Goal: Information Seeking & Learning: Learn about a topic

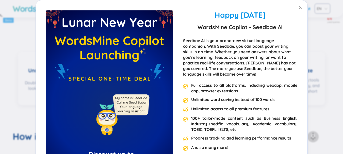
scroll to position [228, 0]
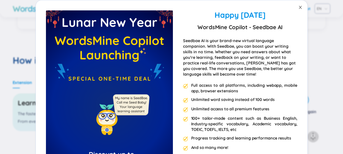
click at [298, 9] on icon "close" at bounding box center [300, 7] width 4 height 4
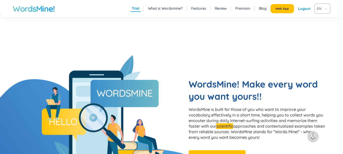
scroll to position [279, 0]
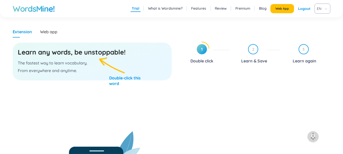
click at [109, 74] on div "Learn any words, be unstoppable! The fastest way to learn vocabulary. From ever…" at bounding box center [92, 62] width 159 height 38
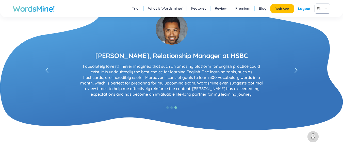
scroll to position [1091, 0]
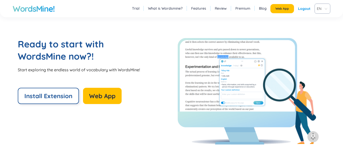
click at [64, 93] on span "Install Extension" at bounding box center [48, 96] width 48 height 8
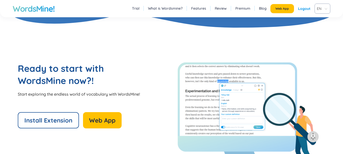
scroll to position [1092, 0]
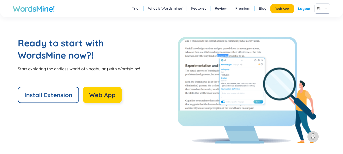
click at [105, 96] on span "Web App" at bounding box center [102, 95] width 26 height 8
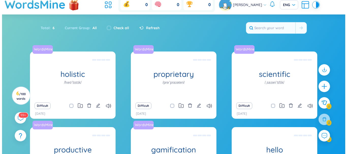
scroll to position [15, 0]
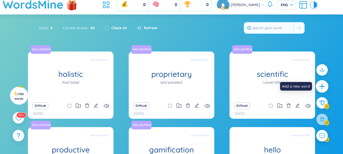
click at [323, 86] on icon "plus" at bounding box center [321, 86] width 7 height 7
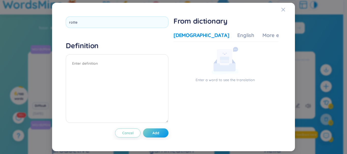
type input "rotten"
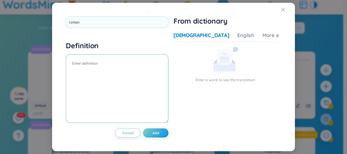
click at [131, 71] on textarea at bounding box center [117, 88] width 103 height 69
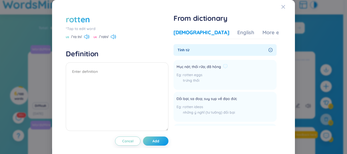
click at [209, 70] on div "Mục nát; thối rữa; đã hỏng rotten eggs trứng thối" at bounding box center [201, 75] width 51 height 24
click at [210, 81] on div "trứng thối" at bounding box center [201, 81] width 51 height 6
click at [154, 142] on span "Add" at bounding box center [155, 141] width 7 height 5
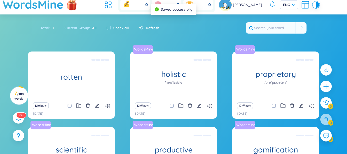
click at [207, 78] on body "WordsMine Copilot is now available! Check it out here WordsMine Copilot is now …" at bounding box center [173, 62] width 347 height 154
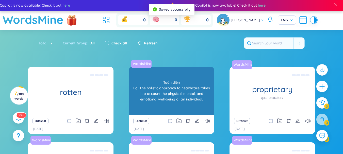
click at [187, 91] on div "Toàn diện Eg: The holistic approach to healthcare takes into account the physic…" at bounding box center [171, 91] width 80 height 46
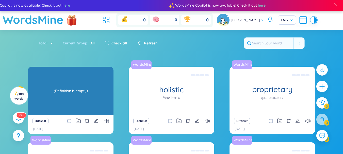
click at [65, 94] on div "(Definition is empty)" at bounding box center [70, 91] width 80 height 46
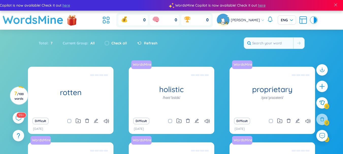
click at [95, 122] on icon "edit" at bounding box center [96, 120] width 5 height 5
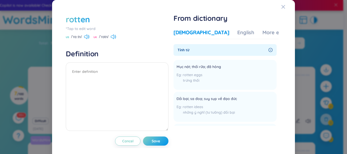
click at [200, 51] on span "Tính từ" at bounding box center [221, 50] width 89 height 6
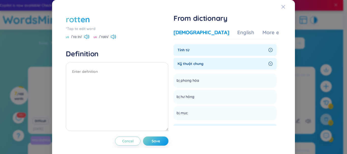
click at [208, 50] on span "Tính từ" at bounding box center [221, 50] width 89 height 6
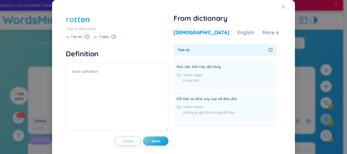
click at [206, 70] on div "Mục nát; thối rữa; đã hỏng rotten eggs trứng thối" at bounding box center [201, 75] width 51 height 24
click at [224, 66] on icon at bounding box center [225, 66] width 5 height 5
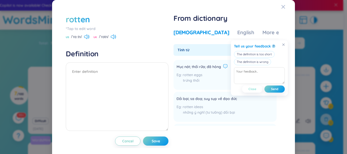
click at [253, 88] on span "Close" at bounding box center [252, 89] width 8 height 4
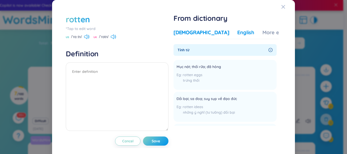
click at [237, 33] on div "English" at bounding box center [245, 32] width 17 height 7
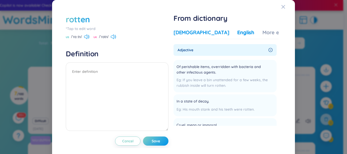
click at [198, 33] on div "Vietnamese" at bounding box center [201, 32] width 56 height 7
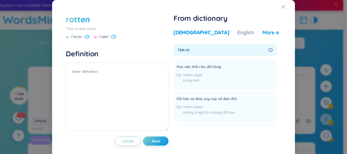
click at [262, 31] on div "More examples" at bounding box center [280, 32] width 37 height 7
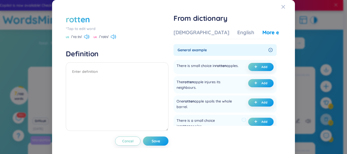
scroll to position [51, 0]
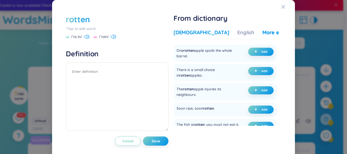
click at [180, 34] on div "Vietnamese" at bounding box center [201, 32] width 56 height 7
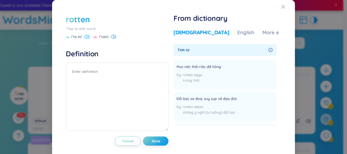
click at [88, 36] on icon at bounding box center [86, 37] width 5 height 5
click at [87, 28] on div "*Tap to edit word" at bounding box center [117, 29] width 103 height 6
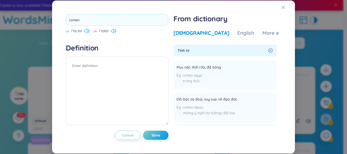
click at [88, 29] on div "rotten US /ˈrɑːtn/ UK /ˈrɒtn/" at bounding box center [117, 24] width 103 height 20
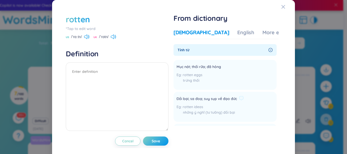
click at [182, 71] on div "Mục nát; thối rữa; đã hỏng rotten eggs trứng thối" at bounding box center [201, 75] width 51 height 24
click at [127, 87] on div "rotten *Tap to edit word US /ˈrɑːtn/ UK /ˈrɒtn/ Definition Cancel Save From dic…" at bounding box center [173, 79] width 220 height 137
drag, startPoint x: 249, startPoint y: 94, endPoint x: 227, endPoint y: 82, distance: 25.9
click at [207, 65] on span "Mục nát; thối rữa; đã hỏng" at bounding box center [198, 67] width 44 height 6
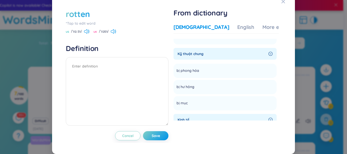
scroll to position [217, 0]
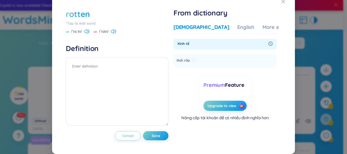
click at [194, 64] on div "thối rữa" at bounding box center [186, 61] width 20 height 8
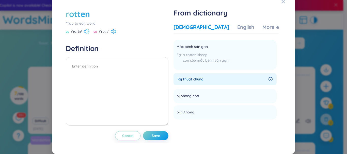
scroll to position [0, 0]
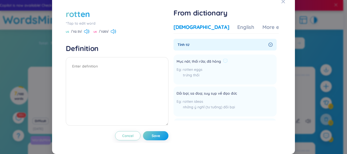
click at [200, 65] on div "Mục nát; thối rữa; đã hỏng rotten eggs trứng thối" at bounding box center [201, 70] width 51 height 24
click at [209, 62] on span "Mục nát; thối rữa; đã hỏng" at bounding box center [198, 62] width 44 height 6
drag, startPoint x: 199, startPoint y: 66, endPoint x: 199, endPoint y: 79, distance: 12.2
click at [199, 67] on div "Mục nát; thối rữa; đã hỏng rotten eggs trứng thối" at bounding box center [201, 70] width 51 height 24
click at [199, 79] on div "rotten eggs trứng thối" at bounding box center [201, 74] width 51 height 14
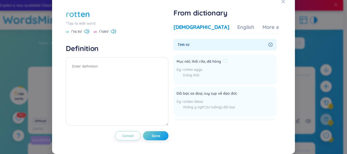
click at [186, 64] on span "Mục nát; thối rữa; đã hỏng" at bounding box center [198, 62] width 44 height 6
click at [239, 31] on div "Vietnamese English More examples" at bounding box center [236, 29] width 126 height 10
click at [262, 25] on div "More examples" at bounding box center [280, 27] width 37 height 7
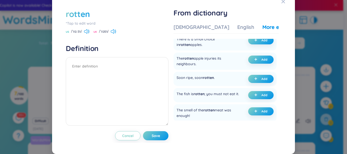
scroll to position [25, 0]
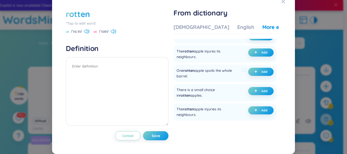
click at [191, 77] on div "One rotten apple spoils the whole barrel." at bounding box center [207, 73] width 63 height 11
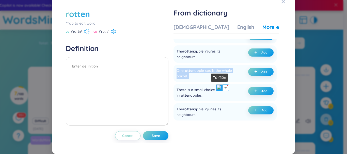
click at [220, 89] on img at bounding box center [219, 87] width 7 height 7
click at [226, 76] on div "One rotten apple spoils the whole barrel." at bounding box center [207, 73] width 63 height 11
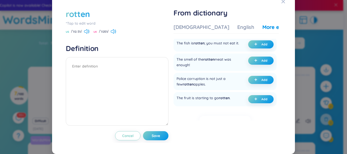
scroll to position [0, 0]
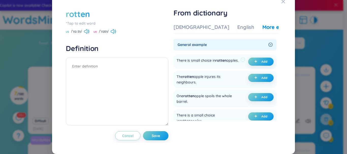
click at [214, 60] on div "There is small choice in rotten apples." at bounding box center [207, 62] width 62 height 8
click at [213, 61] on div "There is small choice in rotten apples." at bounding box center [207, 62] width 62 height 8
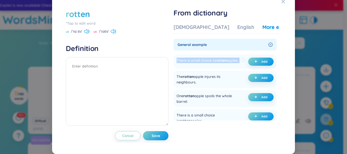
click at [213, 61] on div "There is small choice in rotten apples." at bounding box center [207, 62] width 62 height 8
click at [216, 59] on span "rotten" at bounding box center [220, 60] width 11 height 5
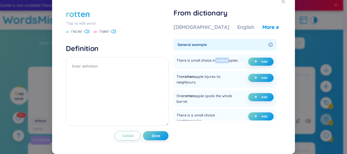
click at [216, 59] on span "rotten" at bounding box center [220, 60] width 11 height 5
click at [218, 73] on img at bounding box center [219, 74] width 7 height 7
click at [218, 60] on span "rotten" at bounding box center [220, 60] width 11 height 5
click at [212, 80] on div "The rotten apple injures its neighbours." at bounding box center [207, 79] width 63 height 11
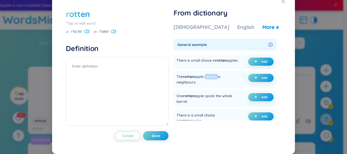
click at [212, 80] on div "The rotten apple injures its neighbours." at bounding box center [207, 79] width 63 height 11
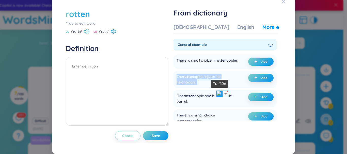
click at [217, 92] on img at bounding box center [219, 94] width 7 height 7
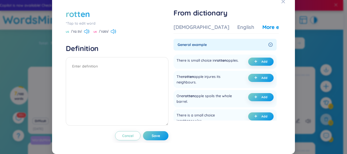
click at [222, 145] on div "rotten *Tap to edit word US /ˈrɑːtn/ UK /ˈrɒtn/ Definition Cancel Save From dic…" at bounding box center [173, 74] width 230 height 147
click at [210, 82] on div "The rotten apple injures its neighbours." at bounding box center [207, 79] width 63 height 11
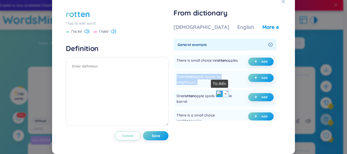
click at [220, 92] on img at bounding box center [219, 94] width 7 height 7
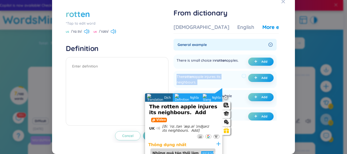
scroll to position [25, 0]
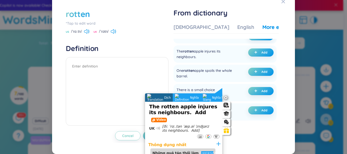
drag, startPoint x: 219, startPoint y: 96, endPoint x: 220, endPoint y: 90, distance: 6.9
click at [220, 93] on section "Dịch Dịch Nghĩa Nghĩa Nghĩa lóng Nghĩa lóng" at bounding box center [183, 97] width 77 height 8
drag, startPoint x: 196, startPoint y: 111, endPoint x: 205, endPoint y: 84, distance: 28.3
click at [205, 84] on html "WordsMine Copilot is now available! Check it out here WordsMine Copilot is now …" at bounding box center [173, 77] width 347 height 154
click at [205, 114] on div "The rotten apple injures its neighbours. Add" at bounding box center [184, 110] width 71 height 12
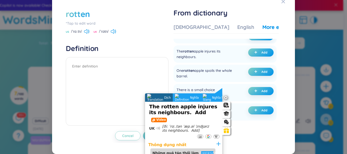
drag, startPoint x: 210, startPoint y: 114, endPoint x: 213, endPoint y: 107, distance: 7.3
click at [213, 107] on div "The rotten apple injures its neighbours. Add" at bounding box center [184, 110] width 71 height 12
drag, startPoint x: 225, startPoint y: 98, endPoint x: 241, endPoint y: 88, distance: 18.6
click at [241, 88] on html "WordsMine Copilot is now available! Check it out here WordsMine Copilot is now …" at bounding box center [173, 77] width 347 height 154
click at [215, 122] on div "The rotten apple injures its neighbours. Add Video" at bounding box center [184, 114] width 71 height 21
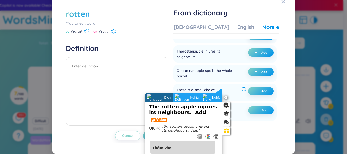
click at [241, 92] on icon at bounding box center [243, 89] width 5 height 5
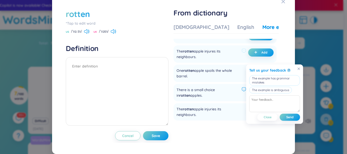
click at [208, 53] on div "The rotten apple injures its neighbours." at bounding box center [207, 53] width 63 height 11
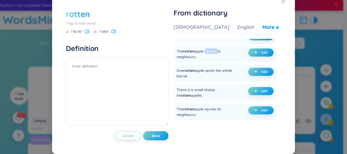
click at [208, 53] on div "The rotten apple injures its neighbours." at bounding box center [207, 53] width 63 height 11
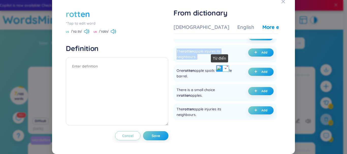
click at [217, 67] on img at bounding box center [219, 68] width 7 height 7
click at [211, 50] on div "The rotten apple injures its neighbours. Add" at bounding box center [224, 53] width 103 height 17
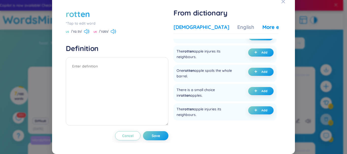
click at [197, 28] on div "Vietnamese" at bounding box center [201, 27] width 56 height 7
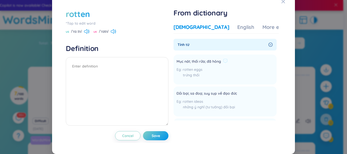
click at [260, 66] on li "Mục nát; thối rữa; đã hỏng rotten eggs trứng thối Add" at bounding box center [224, 70] width 103 height 30
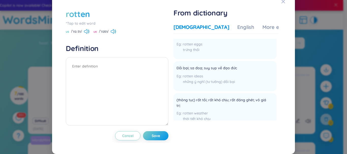
scroll to position [0, 0]
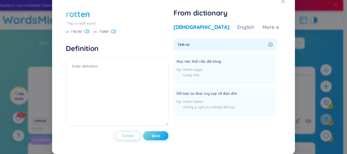
click at [158, 133] on span "Save" at bounding box center [155, 135] width 8 height 5
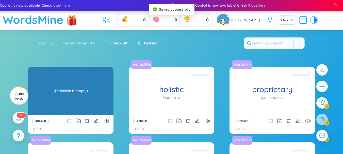
click at [107, 93] on div "(Definition is empty)" at bounding box center [70, 91] width 80 height 46
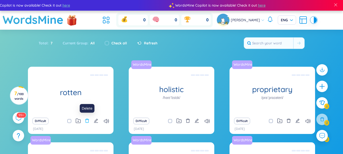
click at [88, 122] on icon "delete" at bounding box center [87, 120] width 5 height 5
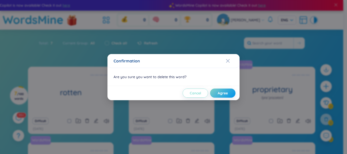
click at [198, 96] on button "Cancel" at bounding box center [194, 93] width 25 height 9
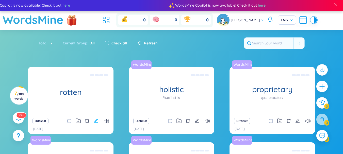
click at [98, 122] on icon "edit" at bounding box center [96, 120] width 5 height 5
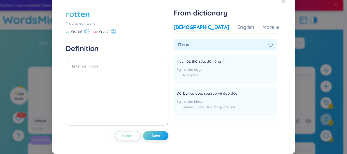
click at [175, 66] on li "Mục nát; thối rữa; đã hỏng rotten eggs trứng thối Add" at bounding box center [224, 70] width 103 height 30
drag, startPoint x: 177, startPoint y: 66, endPoint x: 202, endPoint y: 79, distance: 28.8
click at [202, 79] on div "Mục nát; thối rữa; đã hỏng rotten eggs trứng thối" at bounding box center [201, 70] width 51 height 24
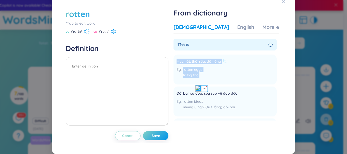
click at [192, 71] on div "Mục nát; thối rữa; đã hỏng rotten eggs trứng thối" at bounding box center [201, 70] width 51 height 24
drag, startPoint x: 176, startPoint y: 67, endPoint x: 224, endPoint y: 69, distance: 48.5
click at [224, 65] on div "Mục nát; thối rữa; đã hỏng" at bounding box center [201, 62] width 51 height 6
copy div "Mục nát; thối rữa; đã hỏng"
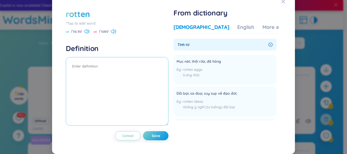
click at [120, 71] on textarea at bounding box center [117, 91] width 103 height 69
paste textarea "Mục nát; thối rữa; đã hỏng"
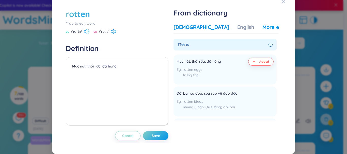
click at [262, 30] on div "More examples" at bounding box center [280, 27] width 37 height 7
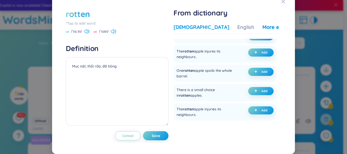
click at [196, 31] on div "Vietnamese" at bounding box center [201, 27] width 56 height 7
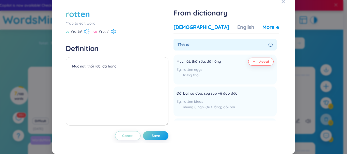
click at [262, 31] on div "More examples" at bounding box center [280, 27] width 37 height 7
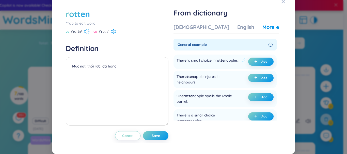
drag, startPoint x: 197, startPoint y: 71, endPoint x: 174, endPoint y: 63, distance: 24.1
click at [174, 63] on div "There is small choice in rotten apples. Add" at bounding box center [224, 62] width 103 height 14
copy div "There is small choice in rotten apples."
click at [254, 63] on span "plus" at bounding box center [256, 62] width 5 height 4
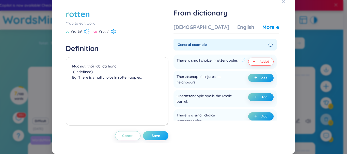
click at [158, 138] on span "Save" at bounding box center [155, 135] width 8 height 5
type textarea "Mục nát; thối rữa; đã hỏng (undefined) Eg: There is small choice in rotten appl…"
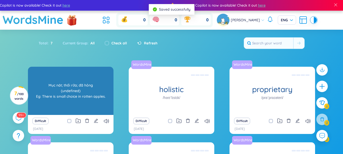
click at [87, 99] on div "rotten Mục nát; thối rữa; đã hỏng (undefined) Eg: There is small choice in rott…" at bounding box center [71, 91] width 86 height 48
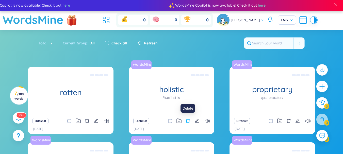
click at [185, 120] on icon "delete" at bounding box center [187, 120] width 5 height 5
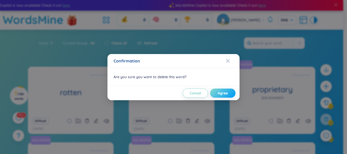
click at [222, 93] on span "Agree" at bounding box center [222, 93] width 10 height 5
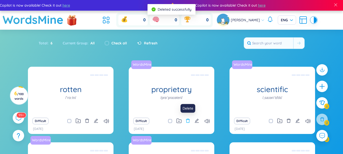
click at [188, 120] on icon "delete" at bounding box center [187, 120] width 5 height 5
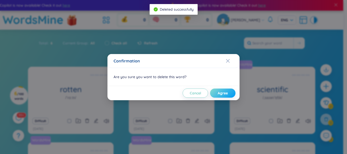
click at [223, 96] on button "Agree" at bounding box center [222, 93] width 25 height 9
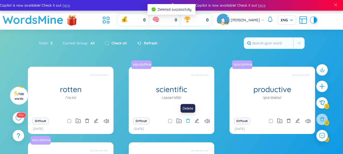
click at [188, 122] on icon "delete" at bounding box center [187, 120] width 5 height 5
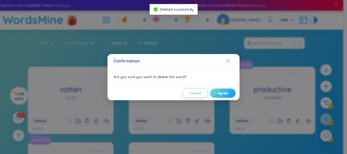
click at [223, 93] on span "Agree" at bounding box center [222, 93] width 10 height 5
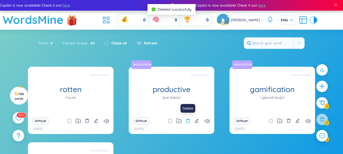
click at [188, 121] on icon "delete" at bounding box center [187, 120] width 5 height 5
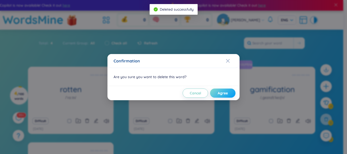
click at [219, 93] on span "Agree" at bounding box center [222, 93] width 10 height 5
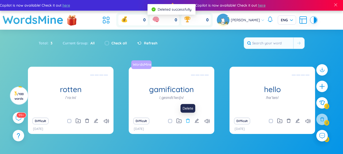
click at [189, 122] on icon "delete" at bounding box center [187, 120] width 5 height 5
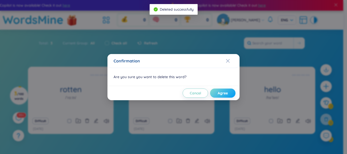
click at [219, 93] on span "Agree" at bounding box center [222, 93] width 10 height 5
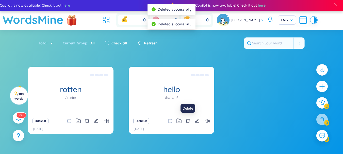
click at [189, 122] on icon "delete" at bounding box center [188, 121] width 4 height 4
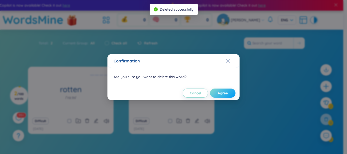
click at [218, 94] on span "Agree" at bounding box center [222, 93] width 10 height 5
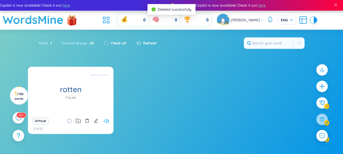
click at [105, 121] on icon at bounding box center [106, 121] width 5 height 4
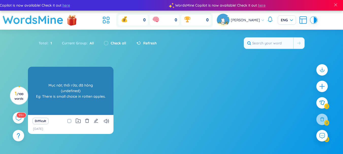
click at [84, 92] on div "Mục nát; thối rữa; đã hỏng (undefined) Eg: There is small choice in rotten appl…" at bounding box center [70, 91] width 80 height 46
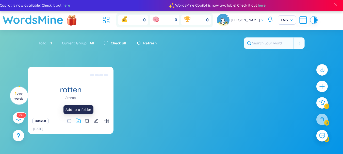
click at [77, 122] on icon at bounding box center [78, 120] width 5 height 5
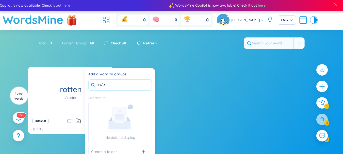
type input "18/9"
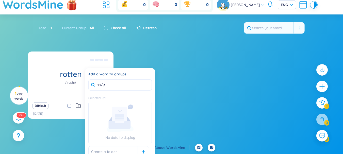
click at [142, 116] on div "No data to display" at bounding box center [120, 123] width 63 height 36
click at [128, 118] on icon at bounding box center [120, 119] width 27 height 28
click at [141, 152] on div at bounding box center [143, 151] width 11 height 11
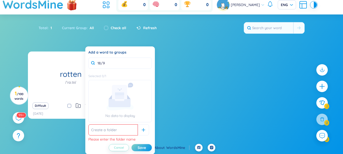
click at [127, 147] on button "Cancel" at bounding box center [119, 147] width 20 height 7
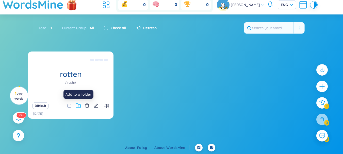
click at [77, 108] on icon at bounding box center [78, 106] width 5 height 4
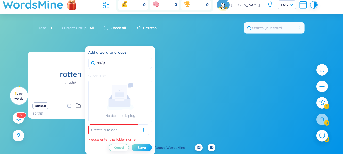
click at [139, 146] on div "Save" at bounding box center [142, 148] width 8 height 6
drag, startPoint x: 111, startPoint y: 63, endPoint x: 87, endPoint y: 63, distance: 23.9
click at [87, 63] on div "Add a word to groups 18/9 Selected : 0 / 1 No data to display Please enter the …" at bounding box center [120, 100] width 70 height 108
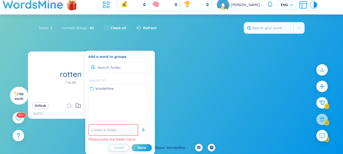
click at [116, 131] on input "text" at bounding box center [112, 129] width 49 height 11
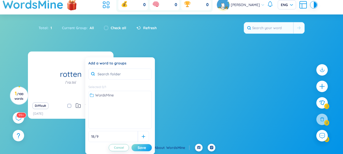
click at [138, 148] on div "Save" at bounding box center [142, 148] width 8 height 6
click at [112, 141] on input "18/9" at bounding box center [112, 136] width 49 height 11
drag, startPoint x: 108, startPoint y: 138, endPoint x: 90, endPoint y: 139, distance: 17.3
click at [90, 139] on input "18/9" at bounding box center [112, 136] width 49 height 11
type input "19/8"
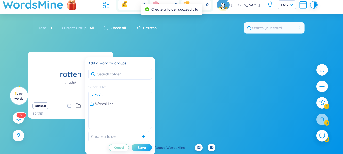
click at [143, 147] on div "Save" at bounding box center [142, 148] width 8 height 6
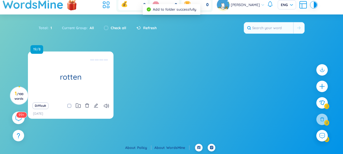
click at [24, 115] on sup "99+" at bounding box center [21, 115] width 10 height 6
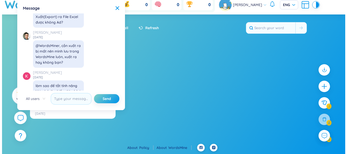
scroll to position [5864, 0]
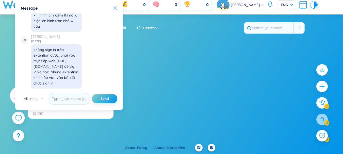
click at [115, 8] on icon at bounding box center [115, 8] width 4 height 4
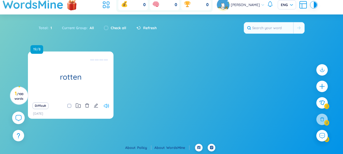
click at [107, 108] on icon at bounding box center [106, 106] width 5 height 4
click at [41, 106] on button "Difficult" at bounding box center [40, 106] width 16 height 7
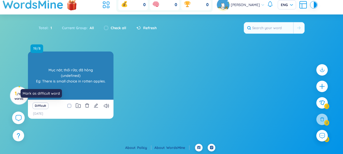
click at [42, 107] on button "Difficult" at bounding box center [40, 106] width 16 height 7
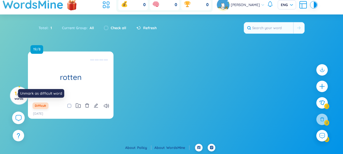
click at [41, 104] on button "Difficult" at bounding box center [40, 106] width 16 height 7
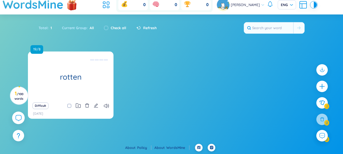
click at [96, 108] on button at bounding box center [96, 105] width 5 height 7
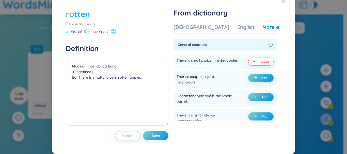
click at [262, 31] on div "More examples" at bounding box center [280, 27] width 37 height 7
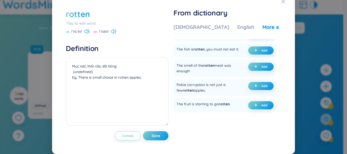
scroll to position [70, 0]
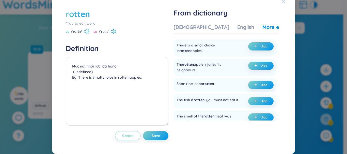
click at [283, 8] on span "Close" at bounding box center [288, 2] width 14 height 14
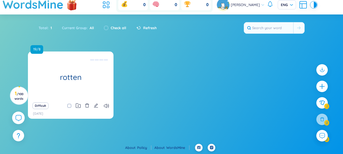
drag, startPoint x: 321, startPoint y: 85, endPoint x: 311, endPoint y: 84, distance: 10.2
click at [321, 85] on icon "plus" at bounding box center [322, 86] width 6 height 6
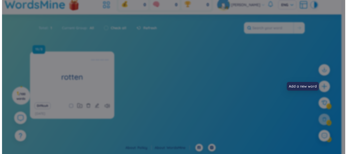
scroll to position [7, 0]
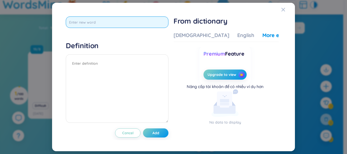
click at [111, 24] on input "text" at bounding box center [117, 21] width 103 height 11
type input "apparently"
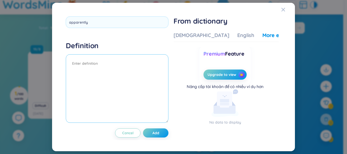
click at [115, 65] on textarea at bounding box center [117, 88] width 103 height 69
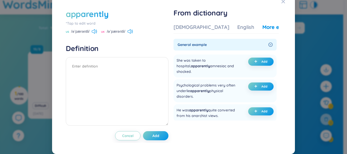
click at [98, 34] on div "US /əˈpærəntli/ UK /əˈpærəntli/" at bounding box center [117, 32] width 103 height 5
click at [95, 34] on icon at bounding box center [94, 31] width 5 height 5
click at [131, 34] on icon at bounding box center [129, 31] width 5 height 5
click at [131, 34] on span at bounding box center [129, 31] width 5 height 5
click at [105, 34] on div "UK /əˈpærəntli/" at bounding box center [117, 32] width 32 height 5
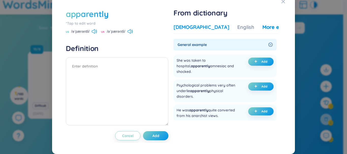
click at [182, 31] on div "Vietnamese" at bounding box center [201, 27] width 56 height 7
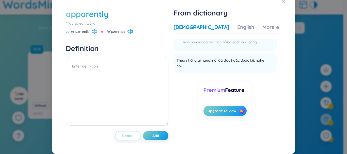
scroll to position [0, 0]
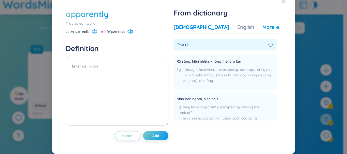
click at [262, 31] on div "More examples" at bounding box center [280, 27] width 37 height 7
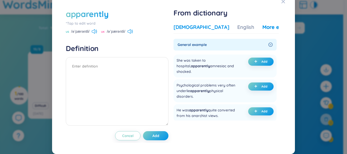
click at [192, 31] on div "Vietnamese" at bounding box center [201, 27] width 56 height 7
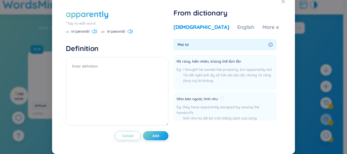
scroll to position [51, 0]
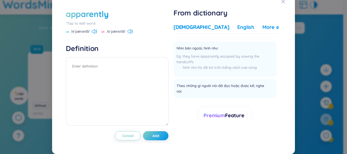
click at [262, 31] on div "More examples" at bounding box center [280, 27] width 37 height 7
click at [237, 31] on div "English" at bounding box center [245, 27] width 17 height 7
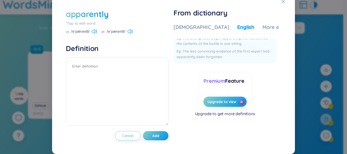
scroll to position [0, 0]
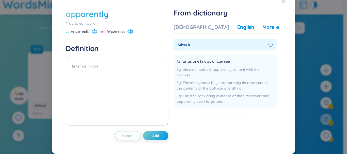
click at [262, 31] on div "More examples" at bounding box center [280, 27] width 37 height 7
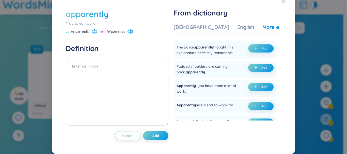
scroll to position [127, 0]
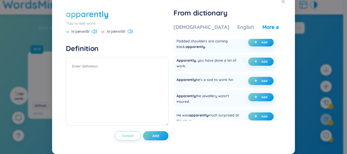
click at [219, 67] on div "Apparently , you have done a lot of work." at bounding box center [207, 63] width 63 height 11
click at [218, 67] on div "Apparently , you have done a lot of work." at bounding box center [207, 63] width 63 height 11
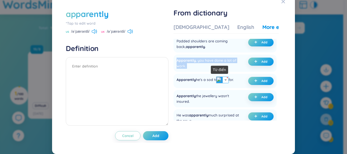
click at [220, 80] on img at bounding box center [219, 80] width 7 height 7
click at [230, 65] on div "Apparently , you have done a lot of work." at bounding box center [207, 63] width 63 height 11
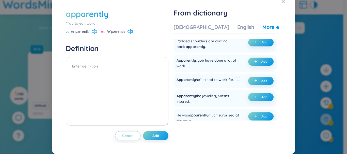
click at [222, 84] on div "Apparently he's a sod to work for." at bounding box center [204, 81] width 57 height 8
click at [222, 97] on img at bounding box center [219, 96] width 7 height 7
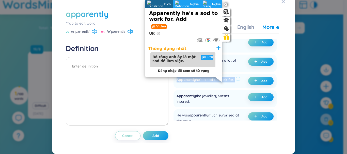
click at [230, 80] on div "Apparently he's a sod to work for. Add" at bounding box center [224, 81] width 103 height 14
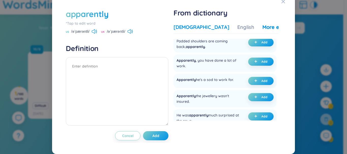
click at [190, 31] on div "Vietnamese" at bounding box center [201, 27] width 56 height 7
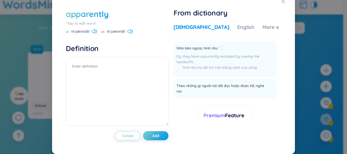
scroll to position [0, 0]
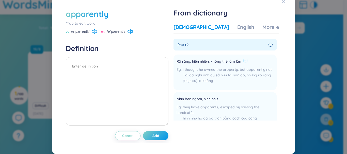
click at [245, 72] on span "I thought he owned the property, but apparently not" at bounding box center [226, 69] width 89 height 5
drag, startPoint x: 177, startPoint y: 66, endPoint x: 241, endPoint y: 66, distance: 64.2
click at [241, 65] on div "Rõ ràng, hiển nhiên, không thể lầm lẫn" at bounding box center [224, 62] width 97 height 6
copy div "Rõ ràng, hiển nhiên, không thể lầm lẫn"
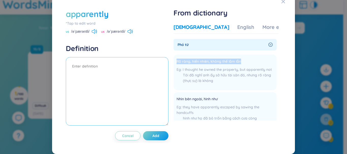
click at [109, 73] on textarea at bounding box center [117, 91] width 103 height 69
paste textarea "Rõ ràng, hiển nhiên, không thể lầm lẫn"
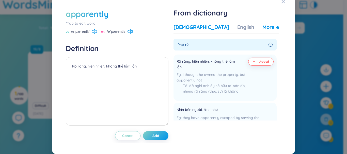
click at [262, 31] on div "More examples" at bounding box center [280, 27] width 37 height 7
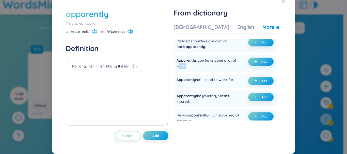
drag, startPoint x: 191, startPoint y: 73, endPoint x: 178, endPoint y: 70, distance: 12.4
click at [178, 69] on div "Apparently , you have done a lot of work." at bounding box center [207, 63] width 63 height 11
click at [228, 69] on div "Apparently , you have done a lot of work." at bounding box center [207, 63] width 63 height 11
click at [252, 66] on button "Add" at bounding box center [260, 62] width 25 height 8
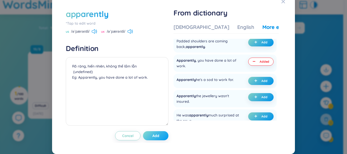
click at [156, 138] on span "Add" at bounding box center [155, 135] width 7 height 5
type textarea "Rõ ràng, hiển nhiên, không thể lầm lẫn (undefined) Eg: Apparently, you have don…"
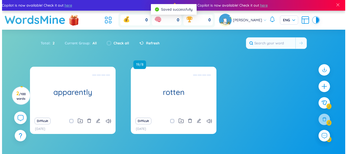
scroll to position [15, 0]
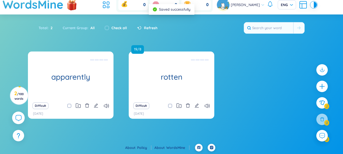
click at [110, 105] on div "Difficult" at bounding box center [70, 105] width 80 height 7
click at [108, 106] on icon at bounding box center [106, 106] width 5 height 4
click at [107, 106] on icon at bounding box center [106, 106] width 5 height 4
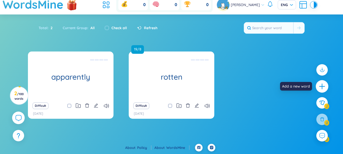
click at [322, 86] on icon "plus" at bounding box center [322, 86] width 6 height 1
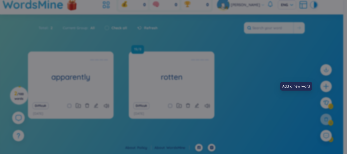
scroll to position [7, 0]
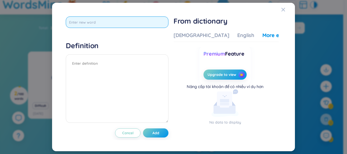
click at [101, 21] on input "text" at bounding box center [117, 21] width 103 height 11
type input "commit"
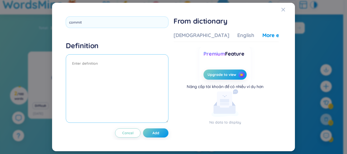
click at [102, 68] on textarea at bounding box center [117, 88] width 103 height 69
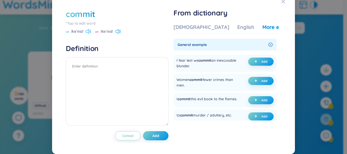
click at [87, 34] on icon at bounding box center [88, 31] width 5 height 5
click at [97, 34] on span "UK" at bounding box center [97, 32] width 4 height 4
click at [118, 34] on icon at bounding box center [116, 31] width 3 height 5
click at [191, 31] on div "Vietnamese" at bounding box center [201, 27] width 56 height 7
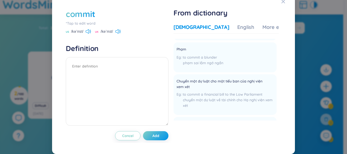
scroll to position [0, 0]
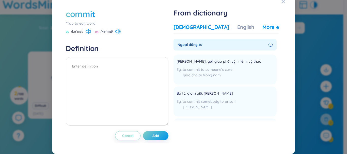
click at [262, 29] on div "More examples" at bounding box center [280, 27] width 37 height 7
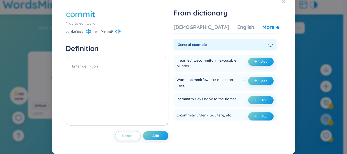
scroll to position [25, 0]
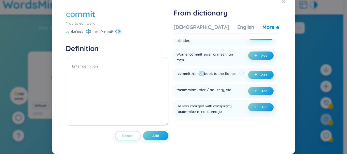
drag, startPoint x: 204, startPoint y: 77, endPoint x: 199, endPoint y: 80, distance: 5.4
click at [199, 79] on div "I commit this evil book to the flames." at bounding box center [206, 75] width 61 height 8
click at [200, 84] on img at bounding box center [198, 87] width 7 height 7
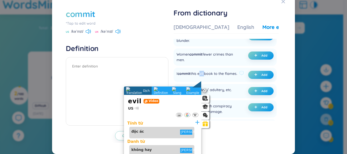
click at [135, 107] on div at bounding box center [136, 108] width 3 height 3
click at [213, 79] on div "I commit this evil book to the flames." at bounding box center [206, 75] width 61 height 8
click at [204, 82] on div "I commit this evil book to the flames. Add" at bounding box center [224, 75] width 103 height 14
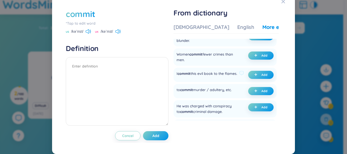
drag, startPoint x: 185, startPoint y: 83, endPoint x: 176, endPoint y: 85, distance: 9.4
click at [176, 79] on div "I commit this evil book to the flames." at bounding box center [206, 75] width 61 height 8
click at [178, 94] on img at bounding box center [179, 92] width 7 height 7
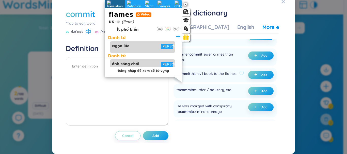
click at [200, 79] on div "I commit this evil book to the flames." at bounding box center [206, 75] width 61 height 8
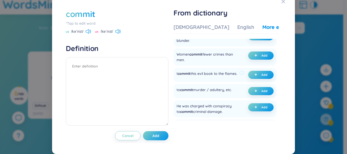
drag, startPoint x: 193, startPoint y: 82, endPoint x: 175, endPoint y: 79, distance: 17.7
click at [175, 79] on div "I commit this evil book to the flames. Add" at bounding box center [224, 75] width 103 height 14
click at [196, 93] on img at bounding box center [197, 92] width 7 height 7
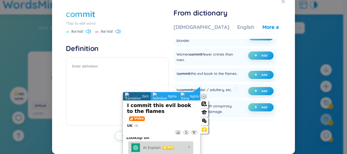
drag, startPoint x: 219, startPoint y: 109, endPoint x: 227, endPoint y: 93, distance: 17.3
click at [219, 109] on div "He was charged with conspiracy to commit criminal damage. Add" at bounding box center [224, 108] width 103 height 17
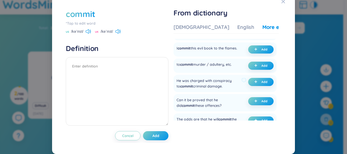
scroll to position [101, 0]
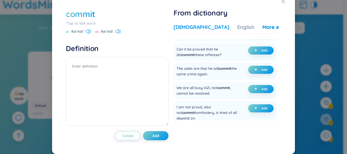
click at [190, 31] on div "Vietnamese" at bounding box center [201, 27] width 56 height 7
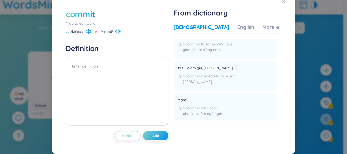
scroll to position [0, 0]
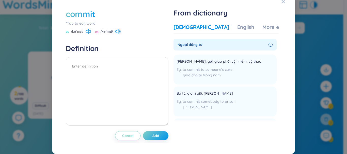
click at [225, 34] on div "Vietnamese English More examples" at bounding box center [236, 29] width 126 height 10
click at [237, 31] on div "English" at bounding box center [245, 27] width 17 height 7
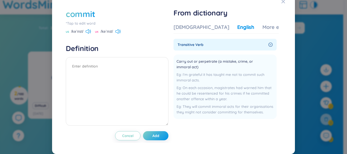
click at [226, 26] on div "From dictionary Vietnamese English More examples Ngoại động từ Giao, gửi, giao …" at bounding box center [225, 68] width 105 height 121
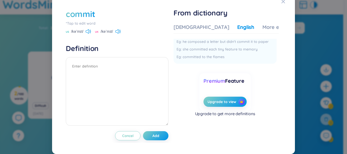
scroll to position [152, 0]
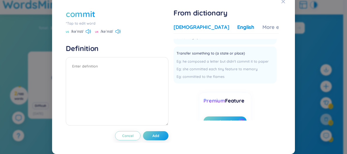
click at [185, 28] on div "Vietnamese" at bounding box center [201, 27] width 56 height 7
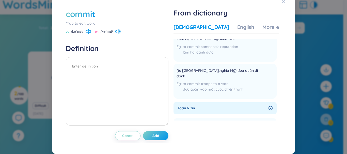
scroll to position [101, 0]
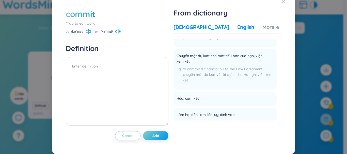
click at [237, 26] on div "English" at bounding box center [245, 27] width 17 height 7
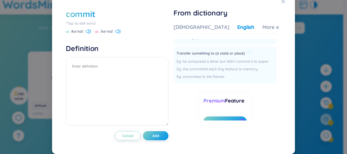
click at [226, 64] on div "he composed a letter but didn't commit it to paper" at bounding box center [222, 62] width 92 height 6
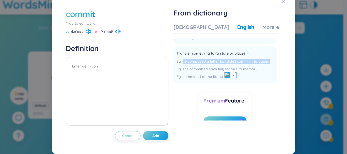
click at [226, 64] on div "he composed a letter but didn't commit it to paper" at bounding box center [222, 62] width 92 height 6
click at [220, 77] on img at bounding box center [221, 75] width 7 height 7
click at [238, 64] on div "he composed a letter but didn't commit it to paper" at bounding box center [222, 62] width 92 height 6
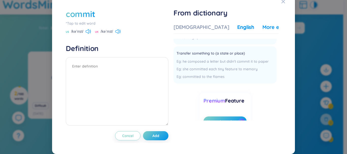
click at [262, 28] on div "More examples" at bounding box center [280, 27] width 37 height 7
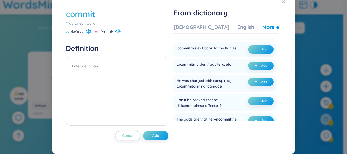
scroll to position [0, 0]
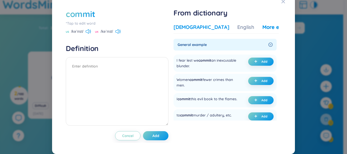
click at [192, 24] on div "Vietnamese" at bounding box center [201, 27] width 56 height 7
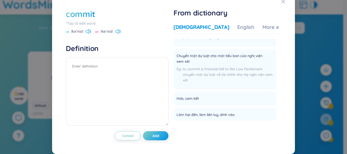
click at [276, 69] on div "From dictionary Vietnamese English More examples Ngoại động từ Giao, gửi, giao …" at bounding box center [227, 68] width 108 height 121
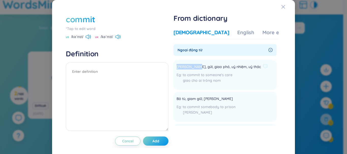
drag, startPoint x: 192, startPoint y: 67, endPoint x: 177, endPoint y: 69, distance: 14.8
click at [176, 67] on span "Giao, gửi, giao phó, uỷ nhiệm, uỷ thác" at bounding box center [218, 67] width 84 height 6
copy span "Giao, gửi,"
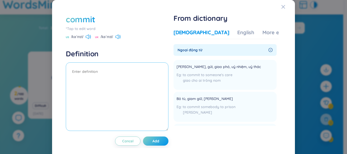
paste textarea "Giao, gửi,"
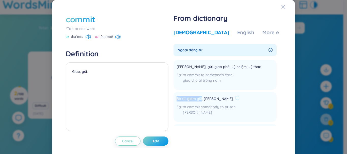
drag, startPoint x: 201, startPoint y: 96, endPoint x: 176, endPoint y: 99, distance: 25.3
click at [176, 99] on span "Bỏ tù, giam giữ, tống giam" at bounding box center [204, 99] width 56 height 6
copy span "Bỏ tù, giam giữ"
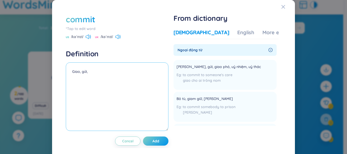
click at [107, 75] on textarea "Giao, gửi," at bounding box center [117, 96] width 103 height 69
paste textarea "Bỏ tù, giam giữ"
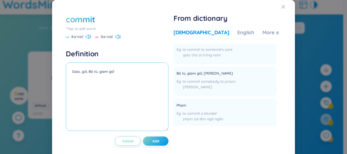
click at [89, 73] on textarea "Giao, gửi, Bỏ tù, giam giữ" at bounding box center [117, 96] width 103 height 69
click at [91, 69] on textarea "Giao, gửi, Bỏ tù, giam giữ" at bounding box center [117, 96] width 103 height 69
click at [90, 70] on textarea "Giao, gửi, Bỏ tù, giam giữ" at bounding box center [117, 96] width 103 height 69
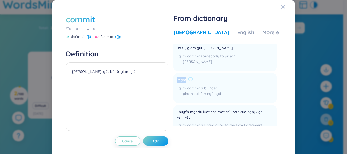
drag, startPoint x: 185, startPoint y: 80, endPoint x: 174, endPoint y: 78, distance: 11.6
click at [174, 78] on li "Phạm to commit a blunder phạm sai lầm ngớ ngẩn Add" at bounding box center [224, 88] width 103 height 30
copy span "Phạm"
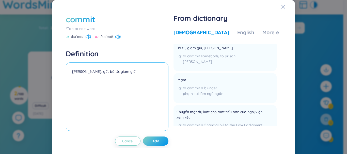
click at [128, 72] on textarea "Giao, gửi, bỏ tù, giam giữ" at bounding box center [117, 96] width 103 height 69
paste textarea "Phạm"
click at [115, 72] on textarea "Giao, gửi, bỏ tù, giam giữ,Phạm" at bounding box center [117, 96] width 103 height 69
click at [113, 73] on textarea "Giao, gửi, bỏ tù, giam giữ,phạm" at bounding box center [117, 96] width 103 height 69
click at [143, 73] on textarea "Giao, gửi, bỏ tù, giam giữ, phạm" at bounding box center [117, 96] width 103 height 69
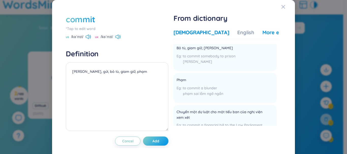
click at [262, 36] on div "More examples" at bounding box center [280, 32] width 37 height 7
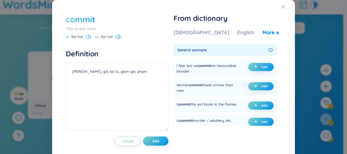
drag, startPoint x: 194, startPoint y: 88, endPoint x: 176, endPoint y: 86, distance: 17.7
click at [176, 86] on div "Women commit fewer crimes than men." at bounding box center [207, 87] width 63 height 11
copy div "Women commit fewer crimes than men."
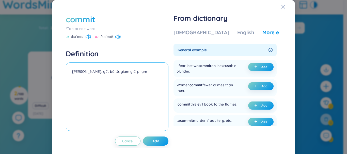
click at [132, 72] on textarea "Giao, gửi, bỏ tù, giam giữ, phạm" at bounding box center [117, 96] width 103 height 69
paste textarea "Women commit fewer crimes than men."
click at [125, 72] on textarea "Giao, gửi, bỏ tù, giam giữ, phạmWomen commit fewer crimes than men." at bounding box center [117, 96] width 103 height 69
click at [73, 78] on textarea "Giao, gửi, bỏ tù, giam giữ, phạm Women commit fewer crimes than men." at bounding box center [117, 96] width 103 height 69
click at [152, 72] on textarea "Giao, gửi, bỏ tù, giam giữ, phạm Ex: Women commit fewer crimes than men." at bounding box center [117, 96] width 103 height 69
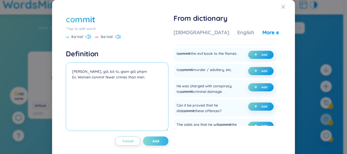
type textarea "Giao, gửi, bỏ tù, giam giữ, phạm Ex: Women commit fewer crimes than men."
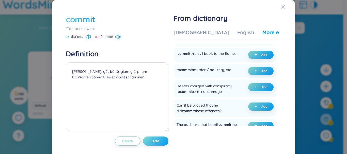
click at [160, 140] on button "Add" at bounding box center [155, 141] width 25 height 9
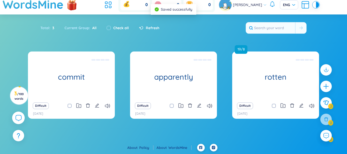
scroll to position [0, 0]
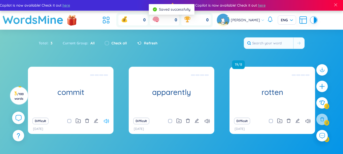
click at [105, 122] on icon at bounding box center [106, 121] width 5 height 4
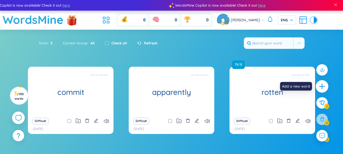
click at [320, 86] on icon "plus" at bounding box center [322, 86] width 6 height 1
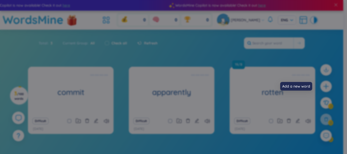
scroll to position [7, 0]
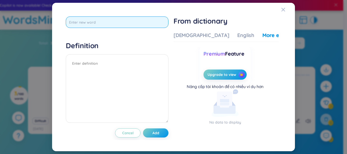
click at [115, 22] on input "text" at bounding box center [117, 21] width 103 height 11
type input "e"
type input "ẻ"
type input "erosion"
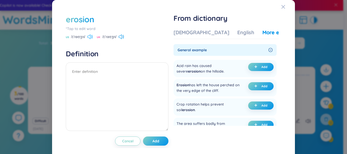
click at [88, 36] on icon at bounding box center [89, 37] width 5 height 5
click at [195, 30] on div "Vietnamese" at bounding box center [201, 32] width 56 height 7
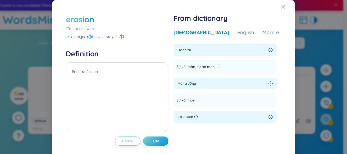
click at [228, 67] on li "Sự xói mòn, sự ăn mòn Add" at bounding box center [224, 67] width 103 height 14
click at [227, 66] on li "Sự xói mòn, sự ăn mòn Add" at bounding box center [224, 67] width 103 height 14
click at [218, 65] on icon at bounding box center [218, 66] width 5 height 5
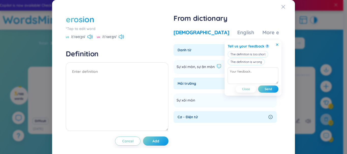
click at [278, 45] on icon at bounding box center [277, 44] width 2 height 2
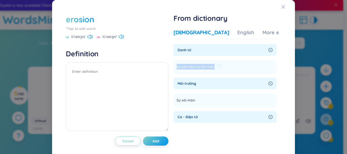
drag, startPoint x: 214, startPoint y: 67, endPoint x: 175, endPoint y: 67, distance: 38.6
click at [175, 66] on li "Sự xói mòn, sự ăn mòn Add" at bounding box center [224, 67] width 103 height 14
copy span "Sự xói mòn, sự ăn mòn"
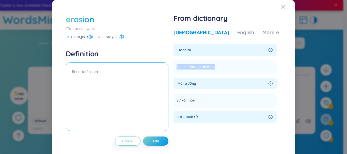
click at [151, 73] on textarea at bounding box center [117, 96] width 103 height 69
paste textarea "Sự xói mòn, sự ăn mòn"
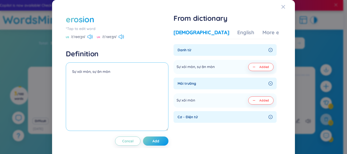
click at [133, 76] on textarea "Sự xói mòn, sự ăn mòn" at bounding box center [117, 96] width 103 height 69
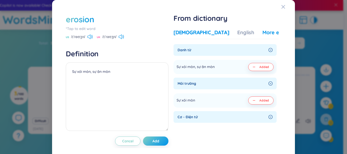
click at [262, 34] on div "More examples" at bounding box center [280, 32] width 37 height 7
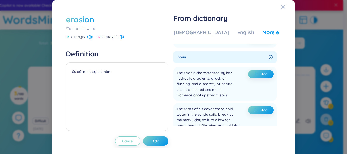
scroll to position [152, 0]
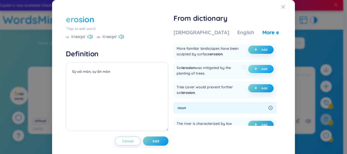
click at [255, 68] on button "Add" at bounding box center [260, 69] width 25 height 8
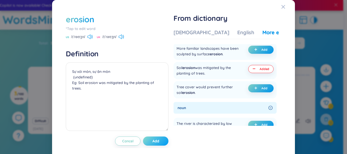
click at [155, 139] on span "Add" at bounding box center [155, 141] width 7 height 5
type textarea "Sự xói mòn, sự ăn mòn (undefined) Eg: Soil erosion was mitigated by the plantin…"
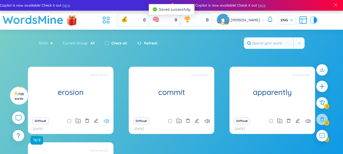
click at [108, 121] on icon at bounding box center [106, 121] width 5 height 4
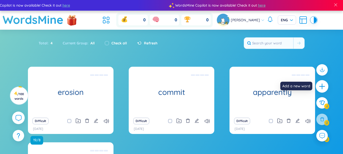
click at [318, 87] on icon "plus" at bounding box center [321, 86] width 7 height 7
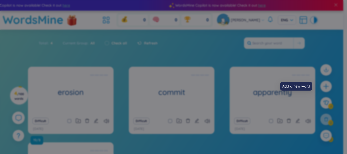
scroll to position [7, 0]
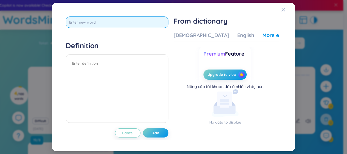
click at [118, 22] on input "text" at bounding box center [117, 21] width 103 height 11
type input "coastal"
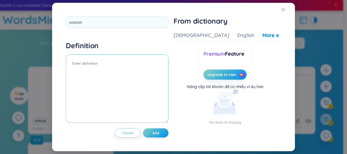
click at [108, 64] on textarea at bounding box center [117, 88] width 103 height 69
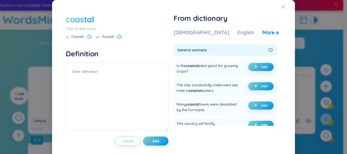
click at [90, 38] on icon at bounding box center [88, 37] width 5 height 5
click at [190, 32] on div "Vietnamese" at bounding box center [201, 32] width 56 height 7
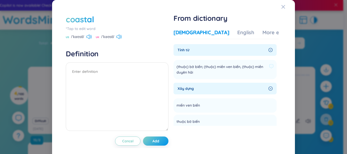
click at [180, 70] on span "(thuộc) bờ biển; (thuộc) miền ven biển, (thuộc) miền duyên hải" at bounding box center [221, 69] width 90 height 11
click at [177, 66] on span "(thuộc) bờ biển; (thuộc) miền ven biển, (thuộc) miền duyên hải" at bounding box center [221, 69] width 90 height 11
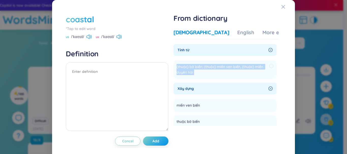
click at [177, 66] on span "(thuộc) bờ biển; (thuộc) miền ven biển, (thuộc) miền duyên hải" at bounding box center [221, 69] width 90 height 11
copy section "(thuộc) bờ biển; (thuộc) miền ven biển, (thuộc) miền duyên hải Add"
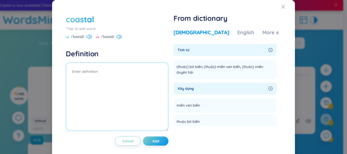
paste textarea "(thuộc) bờ biển; (thuộc) miền ven biển, (thuộc) miền duyên hải"
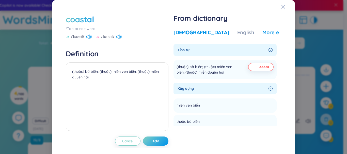
click at [262, 34] on div "More examples" at bounding box center [280, 32] width 37 height 7
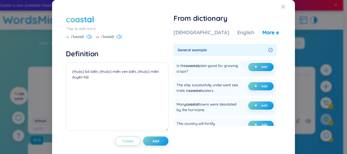
click at [206, 68] on div "Is the coastal plain good for growing crops?" at bounding box center [207, 68] width 63 height 11
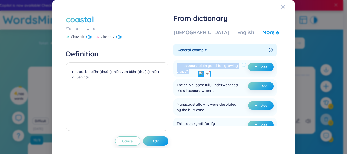
click at [206, 68] on div "Is the coastal plain good for growing crops?" at bounding box center [207, 68] width 63 height 11
click at [219, 81] on img at bounding box center [219, 80] width 7 height 7
click at [230, 67] on div "Is the coastal plain good for growing crops?" at bounding box center [207, 68] width 63 height 11
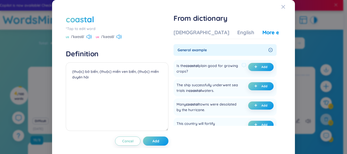
click at [204, 66] on div "Is the coastal plain good for growing crops?" at bounding box center [207, 68] width 63 height 11
click at [201, 73] on img at bounding box center [201, 74] width 7 height 7
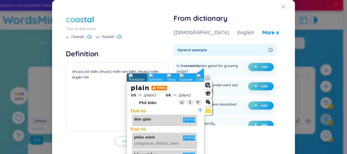
click at [214, 65] on div "Is the coastal plain good for growing crops?" at bounding box center [207, 68] width 63 height 11
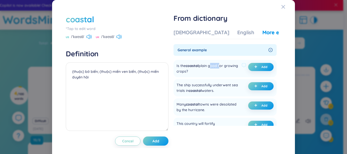
click at [214, 65] on div "Is the coastal plain good for growing crops?" at bounding box center [207, 68] width 63 height 11
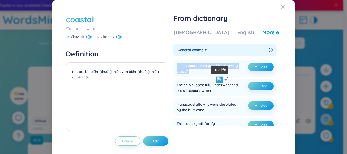
click at [218, 79] on img at bounding box center [219, 80] width 7 height 7
click at [217, 69] on div "Is the coastal plain good for growing crops?" at bounding box center [207, 68] width 63 height 11
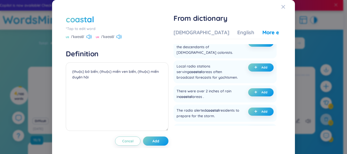
scroll to position [178, 0]
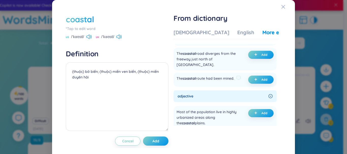
click at [212, 78] on div "The coastal route had been mined." at bounding box center [205, 80] width 58 height 8
click at [216, 90] on img at bounding box center [219, 89] width 7 height 7
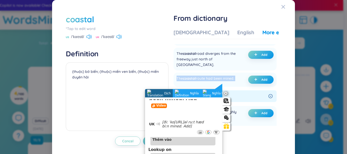
scroll to position [0, 0]
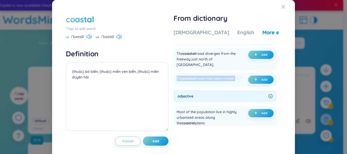
click at [230, 84] on div "The coastal route had been mined. Add" at bounding box center [224, 80] width 103 height 14
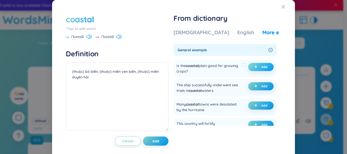
click at [256, 66] on button "Add" at bounding box center [260, 67] width 25 height 8
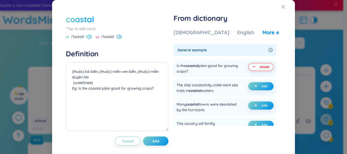
click at [88, 36] on icon at bounding box center [88, 37] width 5 height 5
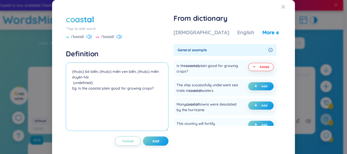
drag, startPoint x: 109, startPoint y: 89, endPoint x: 80, endPoint y: 88, distance: 28.2
click at [80, 88] on textarea "(thuộc) bờ biển; (thuộc) miền ven biển, (thuộc) miền duyên hải (undefined) Eg: …" at bounding box center [117, 96] width 103 height 69
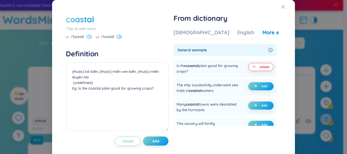
click at [90, 37] on icon at bounding box center [88, 37] width 5 height 5
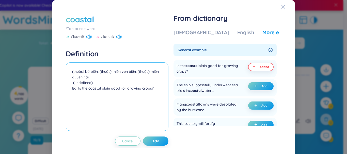
click at [90, 91] on textarea "(thuộc) bờ biển; (thuộc) miền ven biển, (thuộc) miền duyên hải (undefined) Eg: …" at bounding box center [117, 96] width 103 height 69
drag, startPoint x: 81, startPoint y: 89, endPoint x: 111, endPoint y: 89, distance: 29.7
click at [111, 89] on textarea "(thuộc) bờ biển; (thuộc) miền ven biển, (thuộc) miền duyên hải (undefined) Eg: …" at bounding box center [117, 96] width 103 height 69
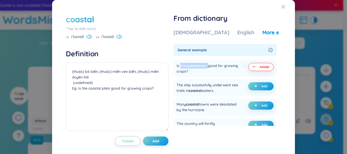
drag, startPoint x: 180, startPoint y: 67, endPoint x: 207, endPoint y: 66, distance: 26.9
click at [207, 66] on div "Is the coastal plain good for growing crops?" at bounding box center [207, 68] width 63 height 11
click at [193, 75] on img at bounding box center [190, 74] width 7 height 7
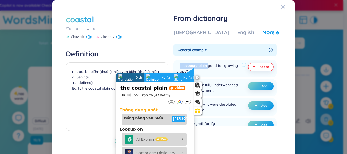
click at [203, 68] on div "Is the coastal plain good for growing crops?" at bounding box center [207, 68] width 63 height 11
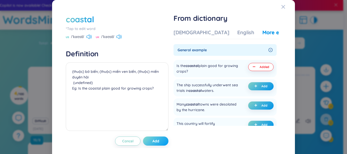
click at [161, 142] on button "Add" at bounding box center [155, 141] width 25 height 9
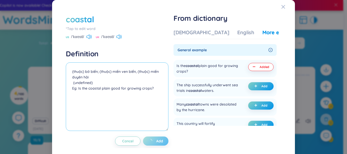
type textarea "(thuộc) bờ biển; (thuộc) miền ven biển, (thuộc) miền duyên hải (undefined) Eg: …"
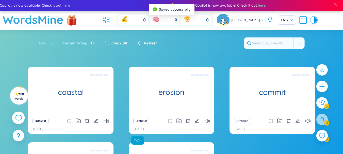
click at [329, 83] on div at bounding box center [322, 106] width 16 height 88
click at [322, 88] on icon "plus" at bounding box center [321, 86] width 7 height 7
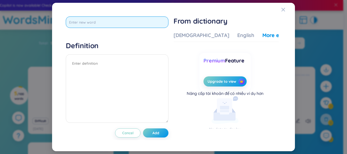
click at [133, 22] on input "text" at bounding box center [117, 21] width 103 height 11
type input "irritable"
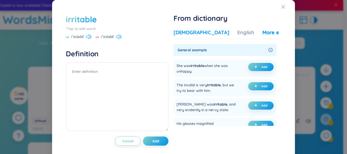
click at [193, 33] on div "Vietnamese" at bounding box center [201, 32] width 56 height 7
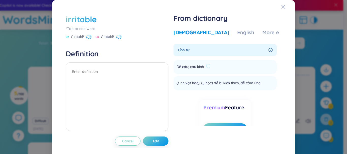
click at [198, 65] on span "Dễ cáu; cáu kỉnh" at bounding box center [189, 67] width 27 height 6
copy li "Dễ cáu; cáu kỉnh Add"
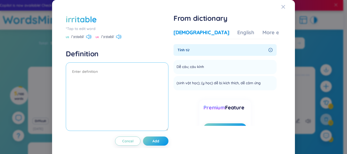
click at [100, 77] on textarea at bounding box center [117, 96] width 103 height 69
paste textarea "Dễ cáu; cáu kỉnh"
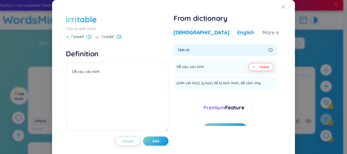
click at [237, 33] on div "English" at bounding box center [245, 32] width 17 height 7
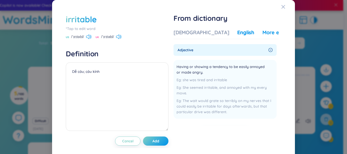
click at [262, 33] on div "More examples" at bounding box center [280, 32] width 37 height 7
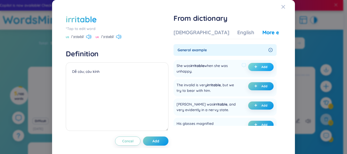
click at [254, 69] on span "plus" at bounding box center [256, 67] width 5 height 4
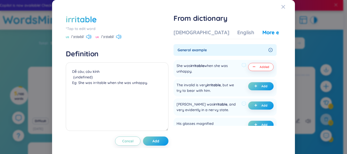
scroll to position [51, 0]
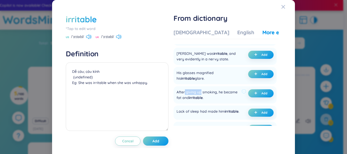
drag, startPoint x: 200, startPoint y: 92, endPoint x: 184, endPoint y: 92, distance: 16.0
click at [184, 92] on div "After giving up smoking, he became fat and irritable ." at bounding box center [207, 94] width 63 height 11
click at [188, 98] on img at bounding box center [189, 100] width 7 height 7
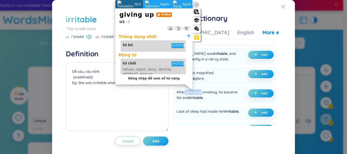
click at [208, 91] on div "After giving up smoking, he became fat and irritable ." at bounding box center [207, 94] width 63 height 11
click at [195, 91] on div "After giving up smoking, he became fat and irritable ." at bounding box center [207, 94] width 63 height 11
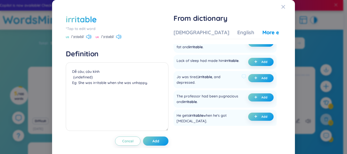
scroll to position [127, 0]
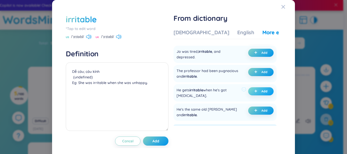
click at [261, 93] on span "Add" at bounding box center [264, 91] width 6 height 4
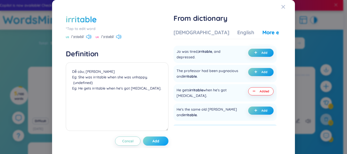
click at [159, 141] on button "Add" at bounding box center [155, 141] width 25 height 9
type textarea "Dễ cáu; [PERSON_NAME] Eg: She was irritable when she was unhappy. (undefined) E…"
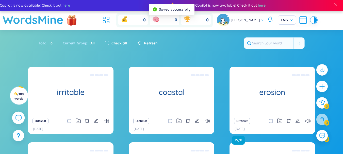
click at [105, 118] on div "Difficult" at bounding box center [70, 120] width 80 height 7
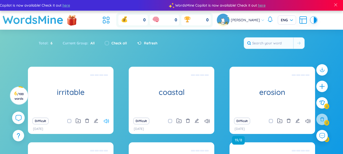
click at [108, 122] on icon at bounding box center [106, 121] width 5 height 4
click at [94, 120] on icon "edit" at bounding box center [96, 120] width 5 height 5
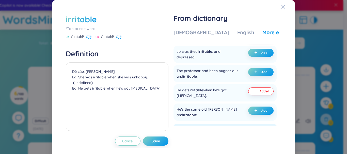
click at [89, 36] on icon at bounding box center [87, 37] width 3 height 5
click at [123, 36] on div "US /ˈɪrɪtəbl/ UK /ˈɪrɪtəbl/" at bounding box center [117, 37] width 103 height 5
click at [121, 37] on icon at bounding box center [118, 37] width 5 height 5
click at [295, 24] on div "irritable *Tap to edit word US /ˈɪrɪtəbl/ UK /ˈɪrɪtəbl/ Definition Dễ cáu; cáu …" at bounding box center [173, 77] width 347 height 154
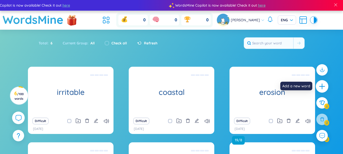
click at [319, 86] on icon "plus" at bounding box center [321, 86] width 7 height 7
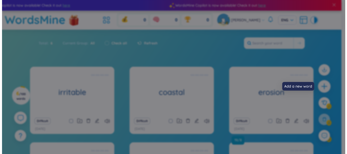
scroll to position [7, 0]
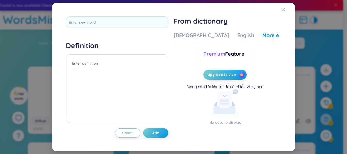
click at [127, 15] on div "Definition Cancel Add From dictionary Vietnamese English More examples Enter a …" at bounding box center [173, 77] width 220 height 126
click at [127, 16] on div "Definition Cancel Add From dictionary Vietnamese English More examples Enter a …" at bounding box center [173, 77] width 220 height 126
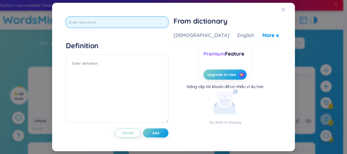
click at [127, 22] on input "text" at bounding box center [117, 21] width 103 height 11
type input "weary"
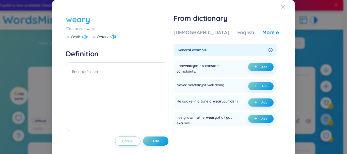
click at [85, 37] on icon at bounding box center [84, 37] width 5 height 5
click at [87, 37] on icon at bounding box center [86, 36] width 1 height 3
click at [113, 37] on icon at bounding box center [112, 37] width 5 height 5
click at [112, 37] on icon at bounding box center [112, 37] width 5 height 5
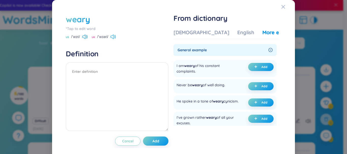
click at [112, 37] on icon at bounding box center [112, 37] width 5 height 5
click at [82, 22] on div "weary" at bounding box center [78, 19] width 24 height 11
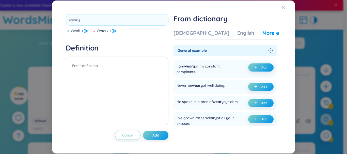
click at [82, 21] on input "weary" at bounding box center [117, 19] width 103 height 11
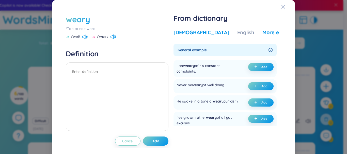
click at [197, 34] on div "Vietnamese" at bounding box center [201, 32] width 56 height 7
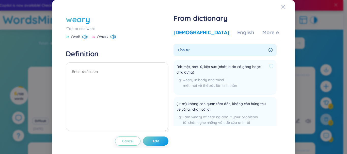
click at [201, 67] on span "Rất mệt, mệt lử, kiệt sức (nhất là do cố gắng hoặc chịu đựng)" at bounding box center [221, 69] width 90 height 11
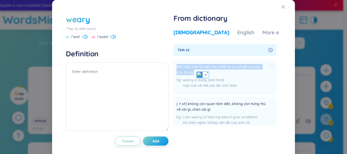
click at [201, 67] on span "Rất mệt, mệt lử, kiệt sức (nhất là do cố gắng hoặc chịu đựng)" at bounding box center [221, 69] width 90 height 11
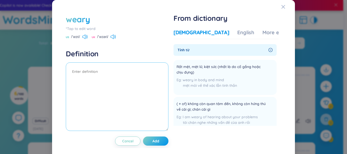
click at [94, 71] on textarea at bounding box center [117, 96] width 103 height 69
paste textarea "Rất mệt, mệt lử, kiệt sức (nhất là do cố gắng hoặc chịu đựng)"
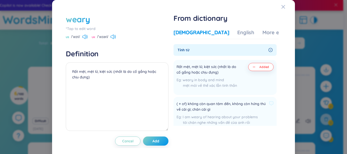
click at [196, 109] on span "( + of) không còn quan tâm đến, không còn hứng thú về cái gì; chán cái gì" at bounding box center [221, 106] width 90 height 11
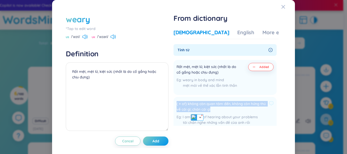
click at [196, 109] on span "( + of) không còn quan tâm đến, không còn hứng thú về cái gì; chán cái gì" at bounding box center [221, 106] width 90 height 11
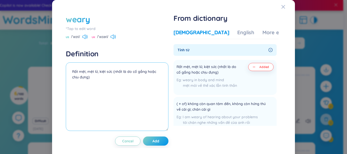
click at [92, 85] on textarea "Rất mệt, mệt lử, kiệt sức (nhất là do cố gắng hoặc chịu đựng)" at bounding box center [117, 96] width 103 height 69
paste textarea "( + of) không còn quan tâm đến, không còn hứng thú về cái gì; chán cái gì"
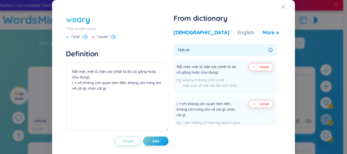
click at [262, 32] on div "More examples" at bounding box center [280, 32] width 37 height 7
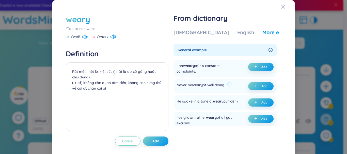
click at [215, 87] on div "Never be weary of well doing." at bounding box center [200, 86] width 48 height 8
click at [217, 94] on img at bounding box center [219, 96] width 7 height 7
click at [205, 95] on ul "I am weary of his constant complaints. Add Never be weary of well doing. Add He…" at bounding box center [224, 151] width 103 height 186
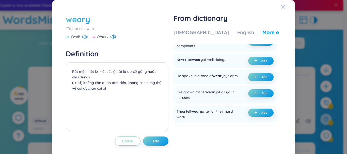
scroll to position [51, 0]
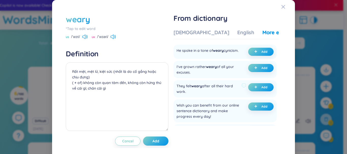
click at [213, 89] on div "They felt weary after all their hard work." at bounding box center [207, 88] width 63 height 11
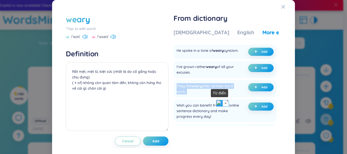
click at [219, 103] on img at bounding box center [219, 103] width 7 height 7
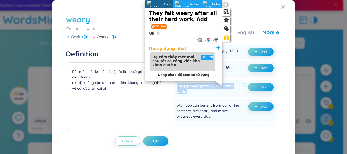
click at [215, 88] on div "They felt weary after all their hard work." at bounding box center [207, 88] width 63 height 11
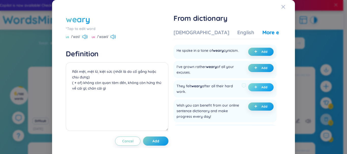
click at [254, 89] on icon "plus" at bounding box center [255, 87] width 3 height 3
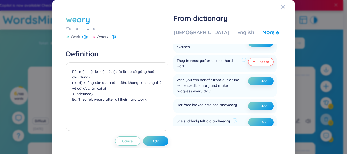
scroll to position [127, 0]
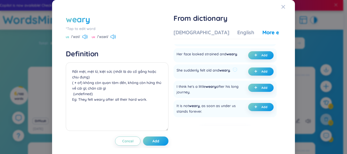
click at [221, 73] on span "weary" at bounding box center [224, 70] width 11 height 5
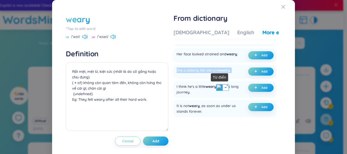
click at [219, 88] on img at bounding box center [219, 87] width 7 height 7
click at [261, 74] on span "Add" at bounding box center [264, 72] width 6 height 4
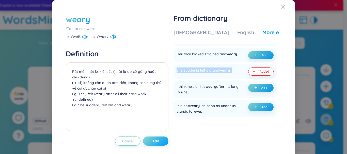
click at [152, 142] on span "Add" at bounding box center [155, 141] width 7 height 5
type textarea "Rất mệt, mệt lử, kiệt sức (nhất là do cố gắng hoặc chịu đựng) ( + of) không còn…"
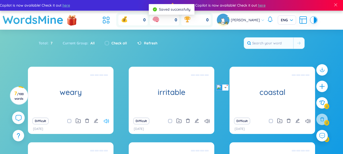
click at [107, 121] on icon at bounding box center [106, 121] width 5 height 4
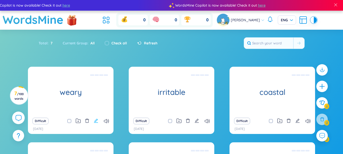
drag, startPoint x: 81, startPoint y: 95, endPoint x: 95, endPoint y: 119, distance: 27.4
click at [81, 96] on div "Rất mệt, mệt lử, kiệt sức (nhất là do cố gắng hoặc chịu đựng) ( + of) không còn…" at bounding box center [70, 91] width 80 height 46
click at [96, 122] on icon "edit" at bounding box center [96, 120] width 5 height 5
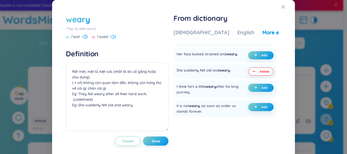
click at [116, 35] on icon at bounding box center [112, 37] width 5 height 5
click at [282, 5] on span "Close" at bounding box center [288, 7] width 14 height 14
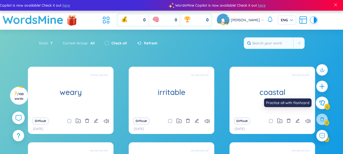
click at [324, 107] on button at bounding box center [322, 103] width 13 height 13
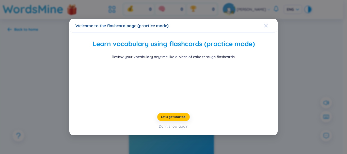
click at [264, 24] on icon "Close" at bounding box center [266, 26] width 4 height 4
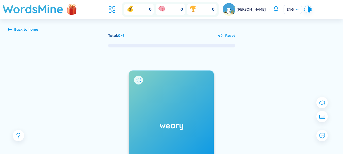
click at [9, 29] on icon at bounding box center [10, 29] width 4 height 4
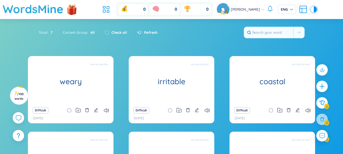
drag, startPoint x: 315, startPoint y: 79, endPoint x: 321, endPoint y: 84, distance: 7.9
click at [315, 80] on div at bounding box center [322, 106] width 16 height 88
click at [324, 87] on icon "plus" at bounding box center [322, 86] width 6 height 1
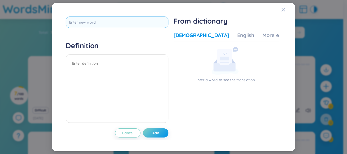
click at [119, 22] on input "text" at bounding box center [117, 21] width 103 height 11
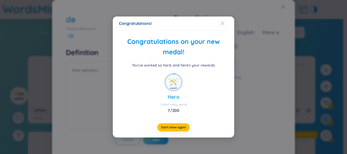
click at [224, 23] on icon "Close" at bounding box center [222, 23] width 4 height 4
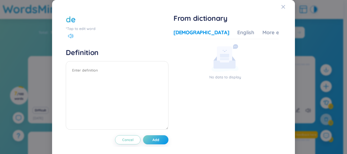
click at [70, 16] on div "de" at bounding box center [71, 19] width 10 height 11
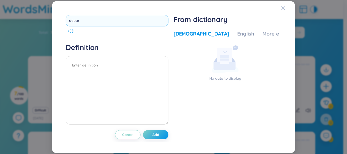
type input "depart"
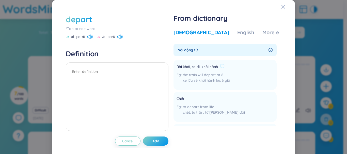
click at [194, 67] on span "Rời khỏi, ra đi, khởi hành" at bounding box center [196, 67] width 41 height 6
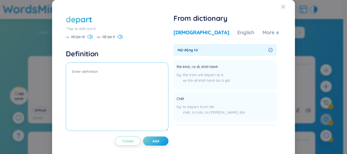
click at [95, 68] on textarea at bounding box center [117, 96] width 103 height 69
paste textarea "Rời khỏi, ra đi, khởi hành"
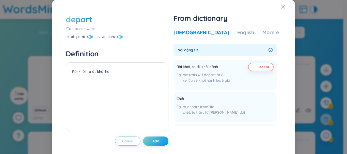
click at [120, 38] on icon at bounding box center [118, 37] width 3 height 5
click at [237, 35] on div "English" at bounding box center [245, 32] width 17 height 7
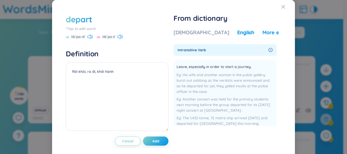
click at [262, 32] on div "More examples" at bounding box center [280, 32] width 37 height 7
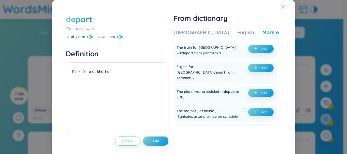
scroll to position [101, 0]
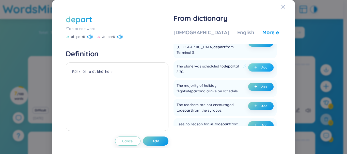
click at [261, 65] on span "Add" at bounding box center [264, 67] width 6 height 4
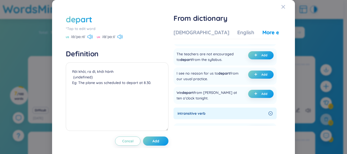
scroll to position [178, 0]
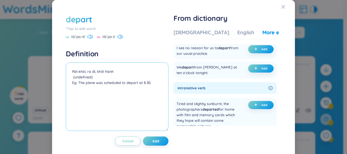
click at [134, 97] on textarea "Rời khỏi, ra đi, khởi hành (undefined) Eg: The plane was scheduled to depart at…" at bounding box center [117, 96] width 103 height 69
click at [107, 85] on textarea "Rời khỏi, ra đi, khởi hành (undefined) Eg: The plane was scheduled to depart at…" at bounding box center [117, 96] width 103 height 69
drag, startPoint x: 112, startPoint y: 85, endPoint x: 133, endPoint y: 87, distance: 21.4
click at [133, 87] on textarea "Rời khỏi, ra đi, khởi hành (undefined) Eg: The plane was scheduled to depart at…" at bounding box center [117, 96] width 103 height 69
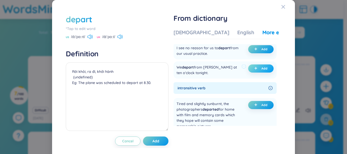
click at [254, 65] on button "Add" at bounding box center [260, 68] width 25 height 8
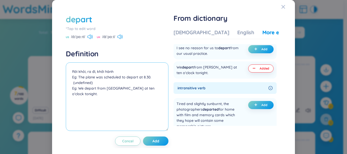
click at [101, 89] on textarea "Rời khỏi, ra đi, khởi hành Eg: The plane was scheduled to depart at 8.30. (unde…" at bounding box center [117, 96] width 103 height 69
click at [91, 91] on textarea "Rời khỏi, ra đi, khởi hành Eg: The plane was scheduled to depart at 8.30. (unde…" at bounding box center [117, 96] width 103 height 69
drag, startPoint x: 95, startPoint y: 90, endPoint x: 82, endPoint y: 91, distance: 13.2
click at [82, 91] on textarea "Rời khỏi, ra đi, khởi hành Eg: The plane was scheduled to depart at 8.30. (unde…" at bounding box center [117, 96] width 103 height 69
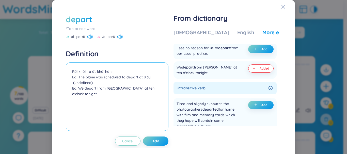
click at [89, 90] on textarea "Rời khỏi, ra đi, khởi hành Eg: The plane was scheduled to depart at 8.30. (unde…" at bounding box center [117, 96] width 103 height 69
drag, startPoint x: 83, startPoint y: 90, endPoint x: 95, endPoint y: 90, distance: 11.4
click at [95, 90] on textarea "Rời khỏi, ra đi, khởi hành Eg: The plane was scheduled to depart at 8.30. (unde…" at bounding box center [117, 96] width 103 height 69
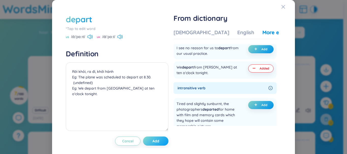
click at [158, 140] on span "Add" at bounding box center [155, 141] width 7 height 5
type textarea "Rời [PERSON_NAME], ra đi, [PERSON_NAME] Eg: The plane was scheduled to depart a…"
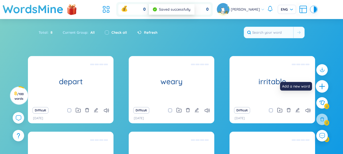
click at [319, 87] on icon "plus" at bounding box center [321, 86] width 7 height 7
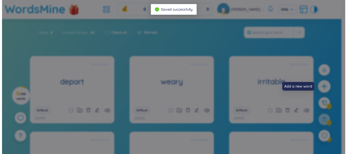
scroll to position [7, 0]
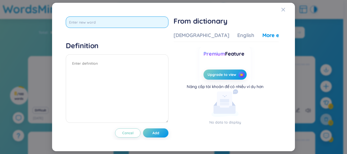
click at [141, 26] on input "text" at bounding box center [117, 21] width 103 height 11
type input "departure"
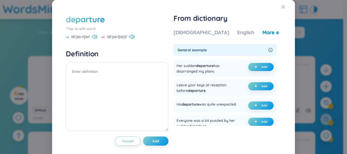
click at [96, 36] on icon at bounding box center [96, 37] width 1 height 4
click at [190, 30] on div "Vietnamese" at bounding box center [201, 32] width 56 height 7
click at [190, 33] on div "Vietnamese" at bounding box center [201, 32] width 56 height 7
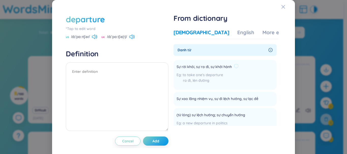
click at [206, 67] on span "Sự rời khỏi, sự ra đi, sự khởi hành" at bounding box center [203, 67] width 55 height 6
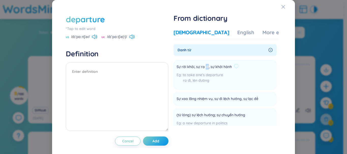
click at [206, 67] on span "Sự rời khỏi, sự ra đi, sự khởi hành" at bounding box center [203, 67] width 55 height 6
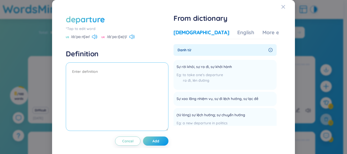
click at [133, 76] on textarea at bounding box center [117, 96] width 103 height 69
paste textarea "Sự rời khỏi, sự ra đi, sự khởi hành"
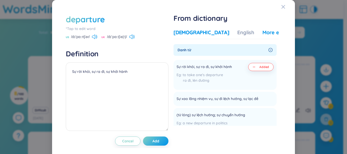
click at [262, 32] on div "More examples" at bounding box center [280, 32] width 37 height 7
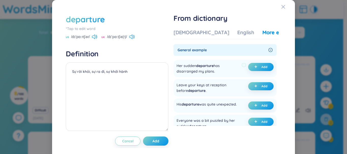
scroll to position [25, 0]
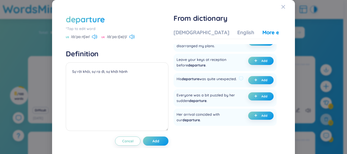
click at [201, 84] on div "His departure was quite unexpected." at bounding box center [206, 80] width 60 height 8
click at [217, 93] on img at bounding box center [219, 93] width 7 height 7
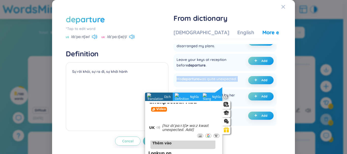
scroll to position [0, 0]
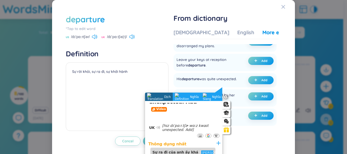
click at [222, 145] on div "Bạn giải nghĩa Thông dụng nhất Sự ra đi của anh ấy khá bất ngờ. Thêm vào Lưu Lo…" at bounding box center [183, 148] width 77 height 14
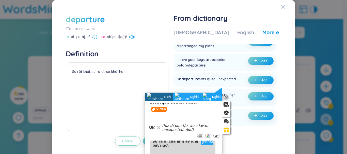
scroll to position [11, 0]
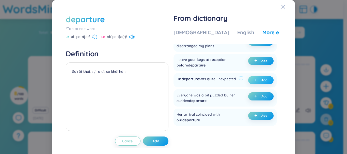
click at [254, 82] on span "plus" at bounding box center [256, 80] width 5 height 4
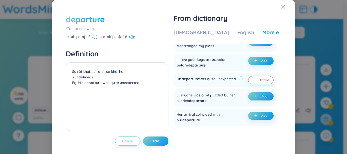
drag, startPoint x: 197, startPoint y: 86, endPoint x: 176, endPoint y: 86, distance: 21.1
click at [176, 84] on div "His departure was quite unexpected." at bounding box center [206, 80] width 60 height 8
click at [184, 93] on img at bounding box center [183, 92] width 7 height 7
click at [196, 87] on div "His departure was quite unexpected. Added" at bounding box center [224, 80] width 103 height 14
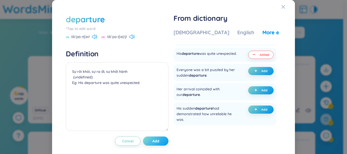
click at [154, 140] on span "Add" at bounding box center [155, 141] width 7 height 5
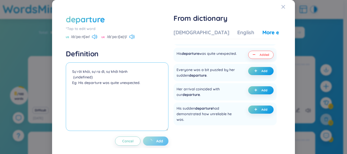
type textarea "Sự rời khỏi, sự ra đi, sự khởi hành (undefined) Eg: His departure was quite une…"
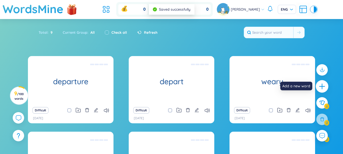
click at [320, 89] on icon "plus" at bounding box center [321, 86] width 7 height 7
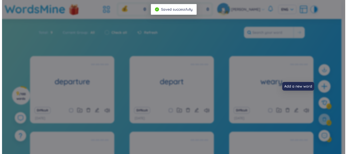
scroll to position [7, 0]
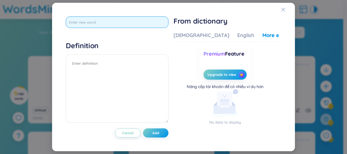
click at [102, 25] on input "text" at bounding box center [117, 21] width 103 height 11
type input "celestial"
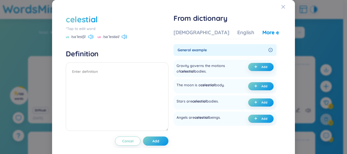
click at [91, 36] on icon at bounding box center [90, 37] width 5 height 5
click at [193, 33] on div "Vietnamese" at bounding box center [201, 32] width 56 height 7
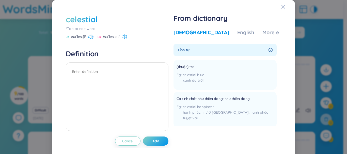
click at [128, 36] on div "US /səˈlestʃl/ UK /səˈlestiəl/" at bounding box center [117, 37] width 103 height 5
click at [123, 37] on icon at bounding box center [124, 37] width 5 height 5
click at [99, 38] on span "UK" at bounding box center [99, 37] width 4 height 4
click at [219, 99] on span "Có tính chất như thiên đàng; như thiên đàng" at bounding box center [212, 99] width 73 height 6
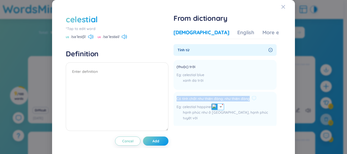
click at [219, 99] on span "Có tính chất như thiên đàng; như thiên đàng" at bounding box center [212, 99] width 73 height 6
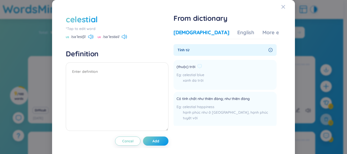
click at [189, 67] on span "(thuộc) trời" at bounding box center [185, 67] width 19 height 6
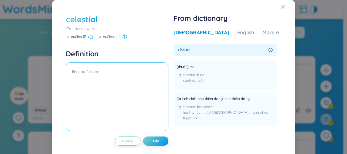
paste textarea "(thuộc) trời"
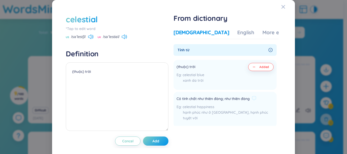
click at [181, 99] on span "Có tính chất như thiên đàng; như thiên đàng" at bounding box center [212, 99] width 73 height 6
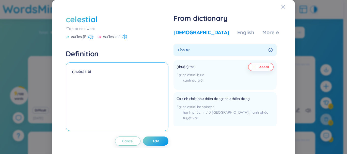
click at [109, 76] on textarea "(thuộc) trời" at bounding box center [117, 96] width 103 height 69
paste textarea "Có tính chất như thiên đàng; như thiên đàng"
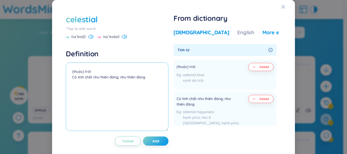
type textarea "(thuộc) trời Có tính chất như thiên đàng; như thiên đàng"
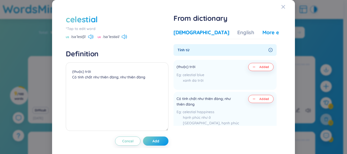
click at [262, 35] on div "More examples" at bounding box center [280, 32] width 37 height 7
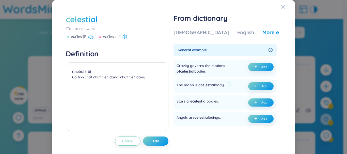
click at [212, 83] on span "celestial" at bounding box center [207, 85] width 14 height 5
click at [212, 84] on span "celestial" at bounding box center [207, 85] width 14 height 5
click at [212, 85] on span "celestial" at bounding box center [207, 85] width 14 height 5
click at [213, 85] on span "celestial" at bounding box center [207, 85] width 14 height 5
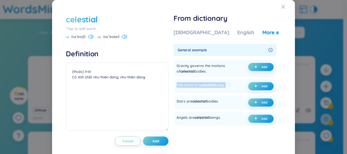
click at [213, 85] on span "celestial" at bounding box center [207, 85] width 14 height 5
click at [220, 95] on img at bounding box center [219, 96] width 7 height 7
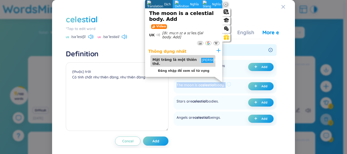
click at [226, 87] on div "The moon is a celestial body." at bounding box center [203, 86] width 55 height 8
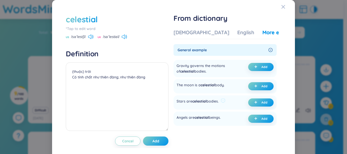
click at [209, 101] on div "Stars are celestial bodies." at bounding box center [197, 102] width 42 height 8
click at [209, 102] on div "Stars are celestial bodies." at bounding box center [197, 102] width 42 height 8
click at [216, 112] on img at bounding box center [219, 112] width 7 height 7
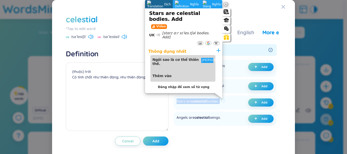
click at [218, 109] on div "Stars are celestial bodies. Add" at bounding box center [224, 102] width 103 height 14
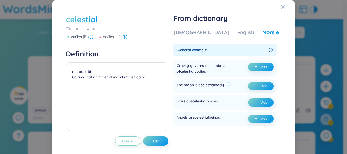
click at [205, 84] on span "celestial" at bounding box center [207, 85] width 14 height 5
click at [253, 82] on div "The moon is a celestial body. Add" at bounding box center [224, 86] width 103 height 14
click at [253, 84] on button "Add" at bounding box center [260, 86] width 25 height 8
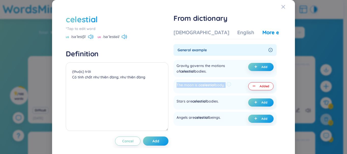
click at [217, 90] on div "The moon is a celestial body. Added" at bounding box center [224, 86] width 103 height 14
click at [203, 104] on div "Stars are celestial bodies." at bounding box center [197, 102] width 42 height 8
click at [204, 101] on span "celestial" at bounding box center [199, 101] width 14 height 5
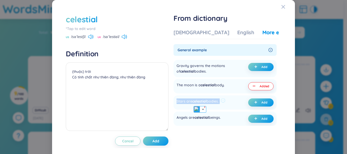
click at [204, 101] on span "celestial" at bounding box center [199, 101] width 14 height 5
copy div "Stars are celestial bodies. Add"
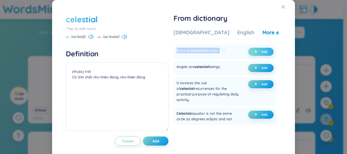
click at [261, 52] on span "Add" at bounding box center [264, 52] width 6 height 4
click at [281, 8] on icon "Close" at bounding box center [283, 7] width 4 height 4
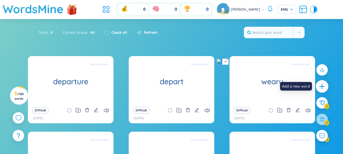
click at [321, 86] on icon "plus" at bounding box center [321, 86] width 7 height 7
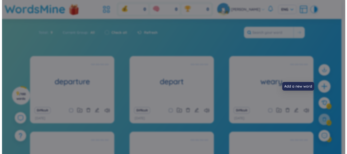
scroll to position [7, 0]
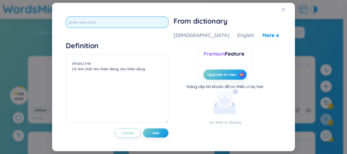
click at [119, 24] on input "text" at bounding box center [117, 21] width 103 height 11
type input "celestial"
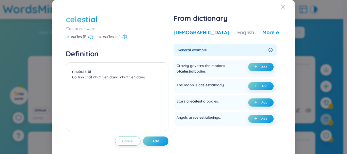
click at [180, 33] on div "Vietnamese" at bounding box center [201, 32] width 56 height 7
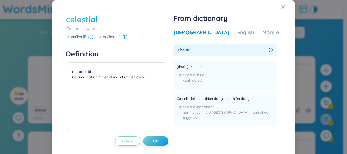
click at [192, 65] on span "(thuộc) trời" at bounding box center [185, 67] width 19 height 6
copy div "(thuộc) trời"
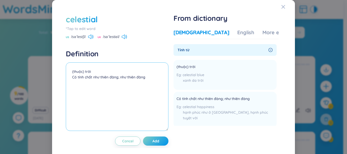
click at [136, 78] on textarea "(thuộc) trời Có tính chất như thiên đàng; như thiên đàng" at bounding box center [117, 96] width 103 height 69
paste textarea
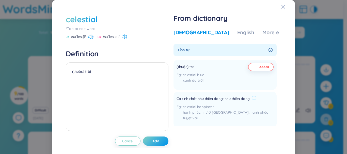
click at [227, 101] on span "Có tính chất như thiên đàng; như thiên đàng" at bounding box center [212, 99] width 73 height 6
click at [227, 100] on span "Có tính chất như thiên đàng; như thiên đàng" at bounding box center [212, 99] width 73 height 6
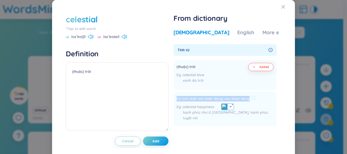
click at [227, 100] on span "Có tính chất như thiên đàng; như thiên đàng" at bounding box center [212, 99] width 73 height 6
copy div "Có tính chất như thiên đàng; như thiên đàng"
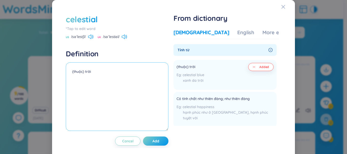
click at [104, 78] on textarea "(thuộc) trời" at bounding box center [117, 96] width 103 height 69
paste textarea "Có tính chất như thiên đàng; như thiên đàng"
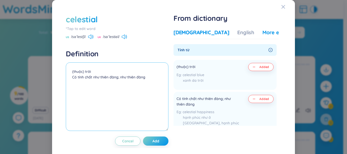
type textarea "(thuộc) trời Có tính chất như thiên đàng; như thiên đàng"
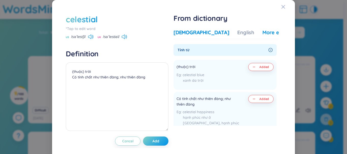
click at [262, 33] on div "More examples" at bounding box center [280, 32] width 37 height 7
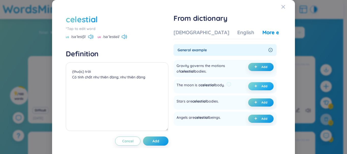
click at [257, 83] on button "Add" at bounding box center [260, 86] width 25 height 8
click at [257, 100] on button "Add" at bounding box center [260, 102] width 25 height 8
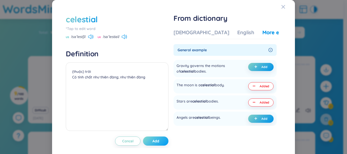
click at [162, 142] on button "Add" at bounding box center [155, 141] width 25 height 9
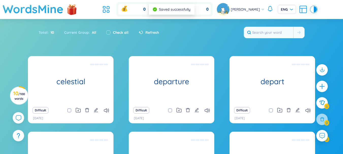
click at [99, 108] on div "Difficult" at bounding box center [70, 110] width 80 height 7
click at [98, 108] on div "Difficult" at bounding box center [70, 110] width 80 height 7
click at [97, 108] on icon "edit" at bounding box center [96, 110] width 4 height 4
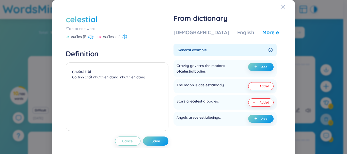
click at [82, 5] on div "celestial *Tap to edit word US /səˈlestʃl/ UK /səˈlestiəl/ Definition (thuộc) t…" at bounding box center [173, 79] width 243 height 159
drag, startPoint x: 280, startPoint y: 4, endPoint x: 303, endPoint y: 54, distance: 54.8
click at [281, 4] on div "Close" at bounding box center [283, 7] width 4 height 14
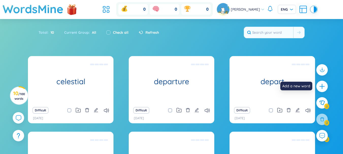
click at [324, 83] on icon "plus" at bounding box center [322, 86] width 6 height 6
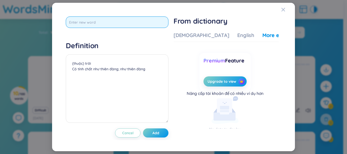
click at [116, 21] on input "text" at bounding box center [117, 21] width 103 height 11
type input "simple"
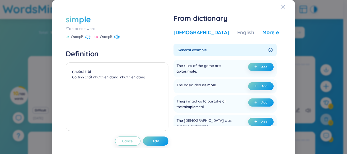
click at [189, 34] on div "Vietnamese" at bounding box center [201, 32] width 56 height 7
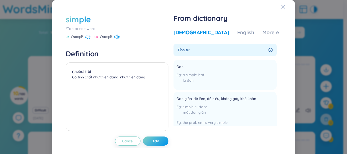
click at [117, 40] on div "simple *Tap to edit word US /ˈsɪmpl/ UK /ˈsɪmpl/ Definition (thuộc) trời Có tín…" at bounding box center [117, 80] width 103 height 132
click at [117, 37] on icon at bounding box center [116, 37] width 5 height 5
click at [203, 102] on div "Đơn giản, dễ làm, dễ hiểu, không gây khó khăn simple surface mặt đơn giản the p…" at bounding box center [219, 115] width 86 height 40
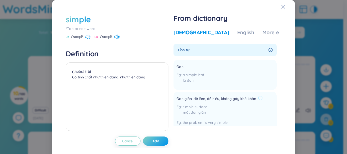
click at [203, 102] on div "Đơn giản, dễ làm, dễ hiểu, không gây khó khăn simple surface mặt đơn giản the p…" at bounding box center [219, 115] width 86 height 40
click at [205, 97] on span "Đơn giản, dễ làm, dễ hiểu, không gây khó khăn" at bounding box center [215, 99] width 79 height 6
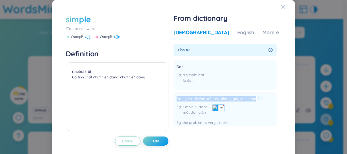
copy div "Đơn giản, dễ làm, dễ hiểu, không gây khó khăn"
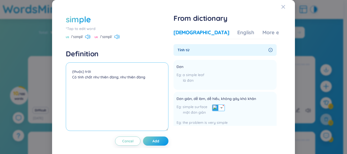
click at [95, 73] on textarea "(thuộc) trời Có tính chất như thiên đàng; như thiên đàng" at bounding box center [117, 96] width 103 height 69
paste textarea "Đơn giản, dễ làm, dễ hiểu, không gây khó khăn"
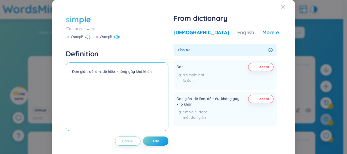
type textarea "Đơn giản, dễ làm, dễ hiểu, không gây khó khăn"
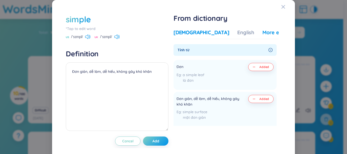
click at [262, 32] on div "More examples" at bounding box center [280, 32] width 37 height 7
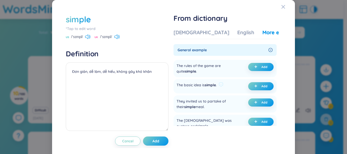
click at [206, 87] on span "simple" at bounding box center [210, 85] width 11 height 5
click at [219, 98] on img at bounding box center [219, 96] width 7 height 7
click at [228, 93] on div "The basic idea is simple . Add" at bounding box center [224, 86] width 103 height 14
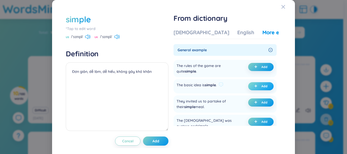
click at [257, 83] on button "Add" at bounding box center [260, 86] width 25 height 8
click at [254, 66] on icon "plus" at bounding box center [255, 66] width 3 height 3
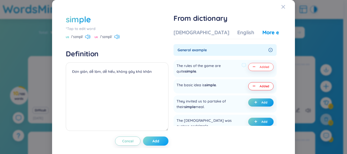
click at [160, 138] on button "Add" at bounding box center [155, 141] width 25 height 9
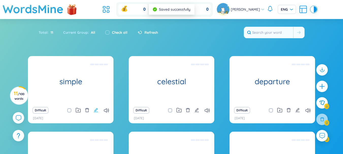
click at [97, 109] on icon "edit" at bounding box center [96, 110] width 5 height 5
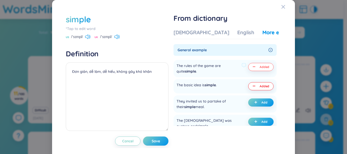
click at [291, 61] on div "simple *Tap to edit word US /ˈsɪmpl/ UK /ˈsɪmpl/ Definition Đơn giản, dễ làm, d…" at bounding box center [173, 79] width 243 height 159
click at [281, 5] on icon "Close" at bounding box center [283, 7] width 4 height 4
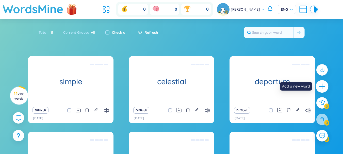
click at [323, 86] on icon "plus" at bounding box center [321, 86] width 7 height 7
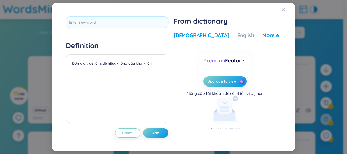
click at [180, 35] on div "Vietnamese" at bounding box center [201, 35] width 56 height 7
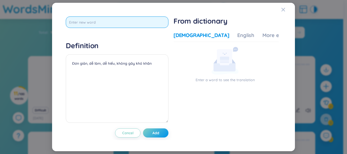
click at [154, 23] on input "text" at bounding box center [117, 21] width 103 height 11
type input "simplify"
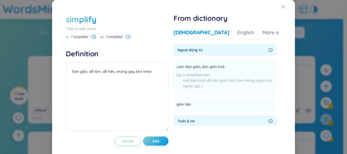
click at [130, 36] on icon at bounding box center [127, 37] width 5 height 5
click at [211, 67] on span "Làm đơn giản, đơn giản hoá" at bounding box center [200, 67] width 48 height 6
click at [212, 64] on span "Làm đơn giản, đơn giản hoá" at bounding box center [200, 67] width 48 height 6
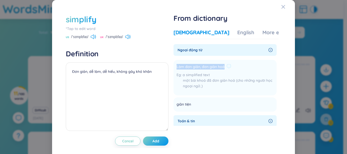
click at [212, 64] on span "Làm đơn giản, đơn giản hoá" at bounding box center [200, 67] width 48 height 6
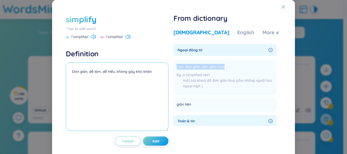
click at [79, 70] on textarea "Đơn giản, dễ làm, dễ hiểu, không gây khó khăn" at bounding box center [117, 96] width 103 height 69
paste textarea "Làm đơn giản, đơn giản hoá"
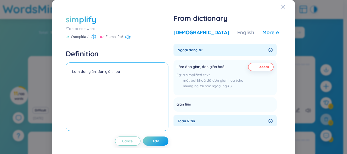
type textarea "Làm đơn giản, đơn giản hoá"
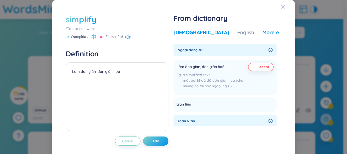
click at [262, 32] on div "More examples" at bounding box center [280, 32] width 37 height 7
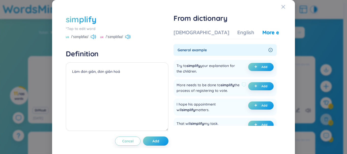
scroll to position [25, 0]
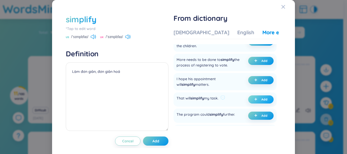
click at [261, 99] on span "Add" at bounding box center [264, 99] width 6 height 4
click at [193, 99] on span "simplify" at bounding box center [196, 98] width 13 height 5
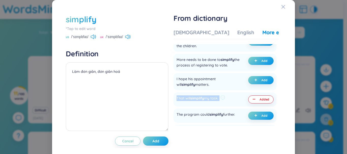
click at [193, 99] on span "simplify" at bounding box center [196, 98] width 13 height 5
click at [220, 110] on img at bounding box center [219, 109] width 7 height 7
click at [209, 99] on div "That will simplify my task." at bounding box center [197, 99] width 42 height 8
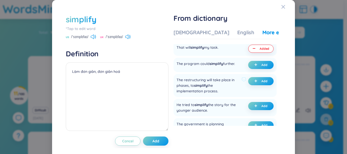
scroll to position [0, 0]
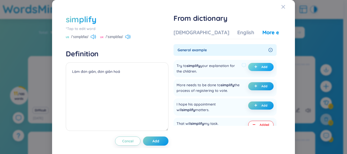
click at [261, 65] on span "Add" at bounding box center [264, 67] width 6 height 4
click at [156, 140] on span "Add" at bounding box center [155, 141] width 7 height 5
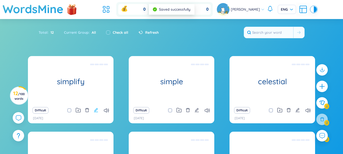
click at [96, 110] on icon "edit" at bounding box center [96, 110] width 5 height 5
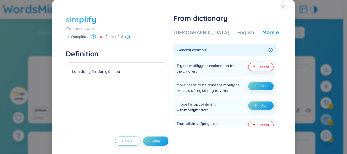
click at [281, 7] on icon "Close" at bounding box center [283, 7] width 4 height 4
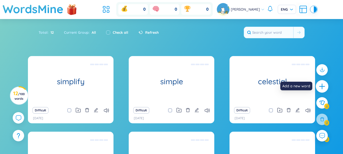
click at [320, 83] on icon "plus" at bounding box center [321, 86] width 7 height 7
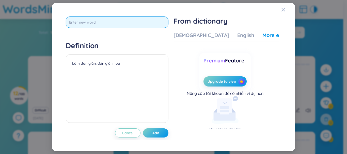
click at [157, 21] on input "text" at bounding box center [117, 21] width 103 height 11
type input "coincidence"
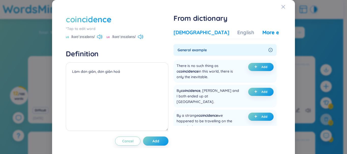
click at [192, 36] on div "Vietnamese" at bounding box center [201, 32] width 56 height 7
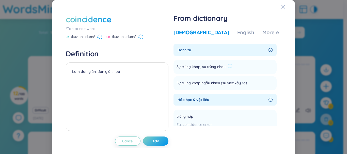
click at [208, 66] on span "Sự trùng khớp, sự trùng nhau" at bounding box center [200, 67] width 49 height 6
copy li "Sự trùng khớp, sự trùng nhau Add"
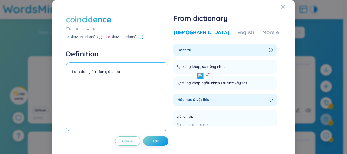
click at [143, 68] on textarea "Làm đơn giản, đơn giản hoá" at bounding box center [117, 96] width 103 height 69
paste textarea "Sự trùng khớp, sự trùng nhau"
type textarea "Sự trùng khớp, sự trùng nhau"
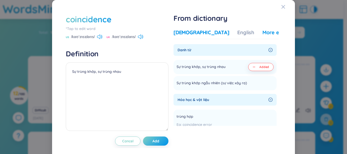
click at [262, 33] on div "More examples" at bounding box center [280, 32] width 37 height 7
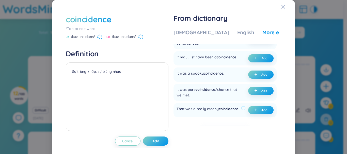
scroll to position [178, 0]
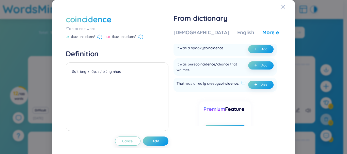
click at [211, 81] on div "That was a really creepy coincidence ." at bounding box center [207, 85] width 62 height 8
click at [218, 95] on div "Premium Feature Upgrade to view" at bounding box center [224, 117] width 51 height 44
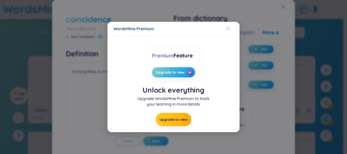
click at [227, 30] on icon "Close" at bounding box center [228, 29] width 4 height 4
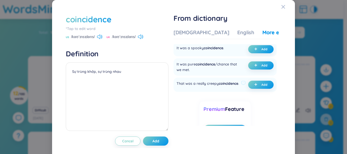
click at [206, 81] on div "That was a really creepy coincidence ." at bounding box center [207, 85] width 62 height 8
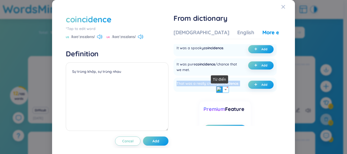
click at [217, 90] on img at bounding box center [219, 89] width 7 height 7
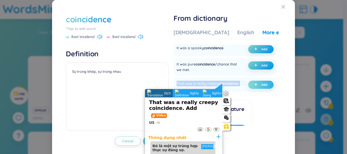
click at [232, 81] on div "That was a really creepy coincidence ." at bounding box center [207, 85] width 62 height 8
click at [262, 83] on span "Add" at bounding box center [264, 85] width 6 height 4
click at [261, 83] on span "Add" at bounding box center [264, 85] width 6 height 4
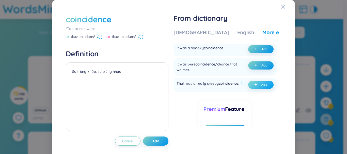
click at [254, 83] on span "plus" at bounding box center [256, 85] width 5 height 4
click at [224, 61] on div "It was pure coincidence /chance that we met." at bounding box center [207, 66] width 63 height 11
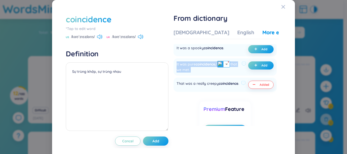
click at [224, 61] on div "It was pure coincidence /chance that we met." at bounding box center [207, 66] width 63 height 11
click at [220, 72] on img at bounding box center [219, 70] width 7 height 7
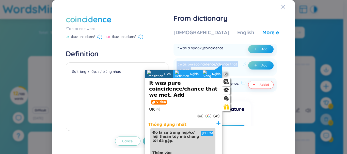
click at [233, 65] on div "It was pure coincidence /chance that we met. Add" at bounding box center [224, 66] width 103 height 17
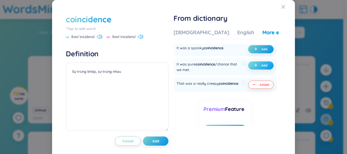
click at [250, 61] on button "Add" at bounding box center [260, 65] width 25 height 8
drag, startPoint x: 158, startPoint y: 141, endPoint x: 161, endPoint y: 135, distance: 6.9
click at [157, 142] on span "Add" at bounding box center [155, 141] width 7 height 5
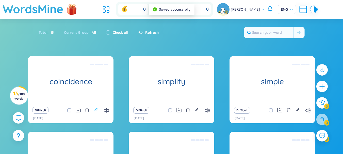
click at [94, 111] on icon "edit" at bounding box center [96, 110] width 5 height 5
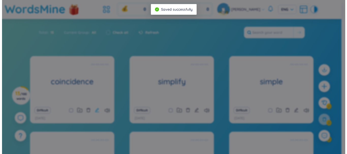
scroll to position [183, 0]
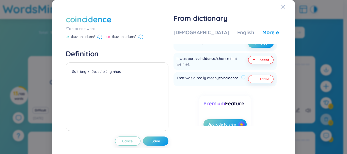
click at [102, 38] on div "US /kəʊˈɪnsɪdəns/ UK /kəʊˈɪnsɪdəns/" at bounding box center [117, 37] width 103 height 5
click at [101, 36] on icon at bounding box center [101, 36] width 1 height 3
click at [139, 38] on icon at bounding box center [140, 37] width 5 height 5
click at [281, 9] on div "Close" at bounding box center [283, 7] width 4 height 14
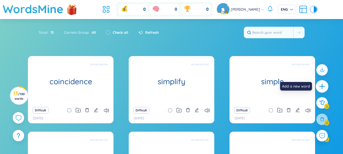
click at [324, 87] on icon "plus" at bounding box center [322, 86] width 6 height 1
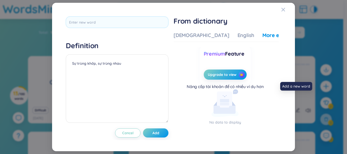
scroll to position [7, 0]
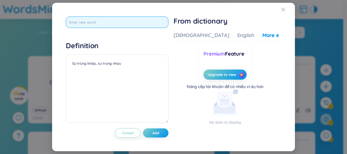
click at [130, 24] on input "text" at bounding box center [117, 21] width 103 height 11
type input "call on"
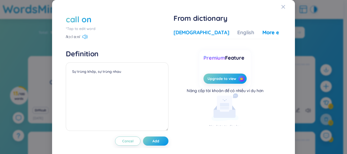
click at [192, 33] on div "Vietnamese" at bounding box center [201, 32] width 56 height 7
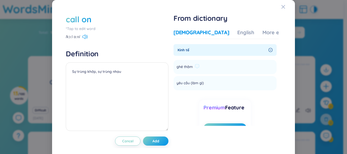
click at [193, 67] on div "ghé thăm" at bounding box center [187, 67] width 23 height 6
click at [193, 66] on div "ghé thăm" at bounding box center [187, 67] width 23 height 6
drag, startPoint x: 193, startPoint y: 66, endPoint x: 190, endPoint y: 65, distance: 3.2
click at [192, 66] on div "ghé thăm" at bounding box center [187, 67] width 23 height 6
click at [190, 65] on span "ghé thăm" at bounding box center [184, 67] width 16 height 6
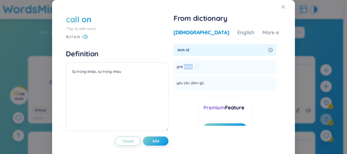
click at [190, 65] on span "ghé thăm" at bounding box center [184, 67] width 16 height 6
copy li "ghé thăm Add"
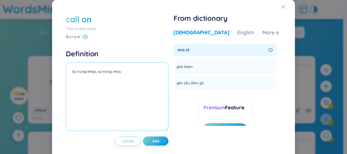
click at [90, 77] on textarea "Sự trùng khớp, sự trùng nhau" at bounding box center [117, 96] width 103 height 69
paste textarea "ghé thăm"
click at [99, 72] on textarea "ghé thăm" at bounding box center [117, 96] width 103 height 69
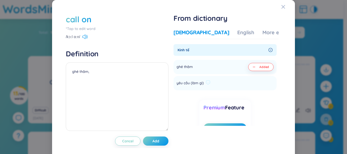
click at [197, 84] on span "yêu cầu (làm gì)" at bounding box center [189, 83] width 27 height 6
copy li "yêu cầu (làm gì) Add"
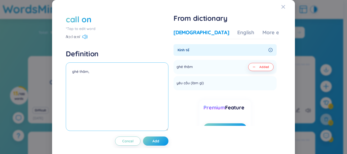
click at [97, 69] on textarea "ghé thăm," at bounding box center [117, 96] width 103 height 69
paste textarea "yêu cầu (làm gì)"
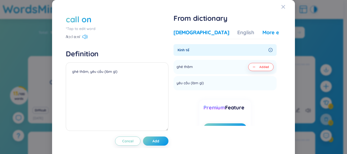
click at [262, 31] on div "More examples" at bounding box center [280, 32] width 37 height 7
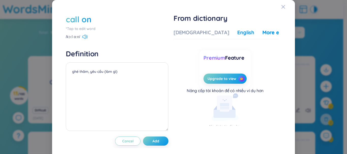
click at [237, 36] on div "English" at bounding box center [245, 32] width 17 height 7
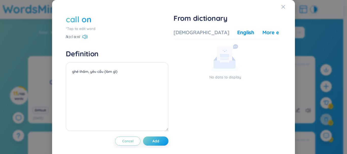
click at [262, 32] on div "More examples" at bounding box center [280, 32] width 37 height 7
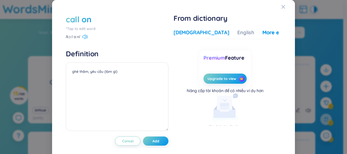
click at [197, 35] on div "Vietnamese" at bounding box center [201, 32] width 56 height 7
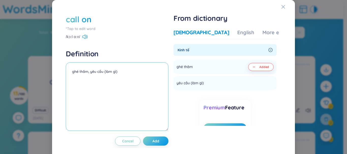
click at [106, 76] on textarea "ghé thăm, yêu cầu (làm gì)" at bounding box center [117, 96] width 103 height 69
type textarea "ghé thăm, yêu cầu (làm gì) Ex: The teacher decided to call on me to answer the …"
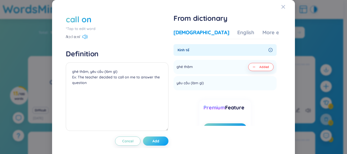
click at [157, 142] on span "Add" at bounding box center [155, 141] width 7 height 5
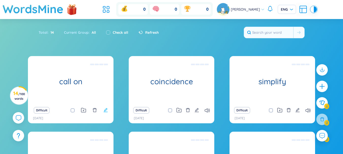
click at [106, 110] on icon "edit" at bounding box center [105, 110] width 4 height 4
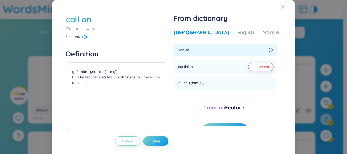
click at [281, 10] on div "Close" at bounding box center [283, 7] width 4 height 14
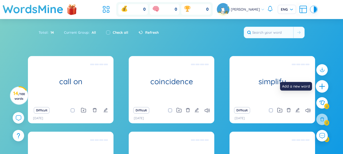
click at [326, 85] on div at bounding box center [322, 86] width 13 height 13
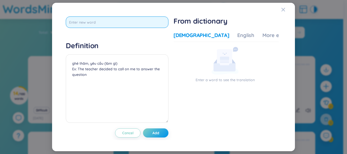
click at [117, 23] on input "text" at bounding box center [117, 21] width 103 height 11
type input "engage in"
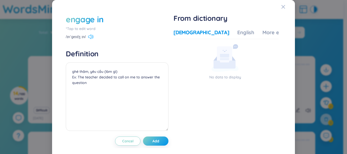
click at [90, 37] on icon at bounding box center [90, 37] width 5 height 5
click at [191, 35] on div "Vietnamese" at bounding box center [201, 32] width 56 height 7
click at [92, 16] on div "engage in" at bounding box center [85, 19] width 38 height 11
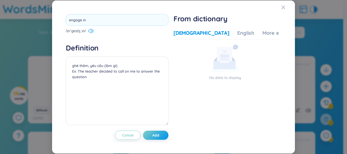
click at [84, 20] on input "engage in" at bounding box center [117, 19] width 103 height 11
click at [91, 20] on input "engage in" at bounding box center [117, 19] width 103 height 11
type input "engage"
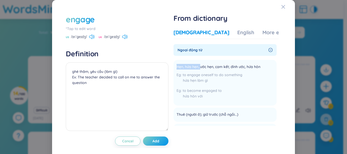
drag, startPoint x: 199, startPoint y: 67, endPoint x: 170, endPoint y: 69, distance: 29.3
click at [170, 69] on div "engage *Tap to edit word US /ɪnˈɡeɪdʒ/ UK /ɪnˈɡeɪdʒ/ Definition ghé thăm, yêu c…" at bounding box center [173, 79] width 220 height 137
copy span "Hẹn, hứa hẹn,"
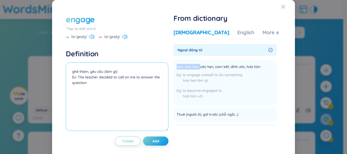
click at [128, 73] on textarea "ghé thăm, yêu cầu (làm gì) Ex: The teacher decided to call on me to answer the …" at bounding box center [117, 96] width 103 height 69
paste textarea "Hẹn, hứa hẹn,"
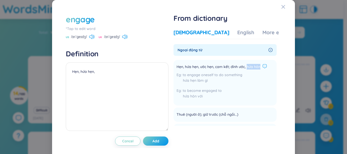
drag, startPoint x: 246, startPoint y: 67, endPoint x: 264, endPoint y: 67, distance: 18.3
click at [264, 67] on div "Hẹn, hứa hẹn, ước hẹn, cam kết; đính ước, hứa hôn" at bounding box center [221, 67] width 90 height 6
copy div "hứa hôn"
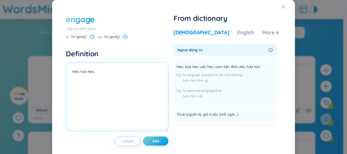
click at [132, 74] on textarea "Hẹn, hứa hẹn," at bounding box center [117, 96] width 103 height 69
paste textarea "hứa hôn"
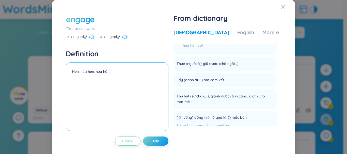
scroll to position [127, 0]
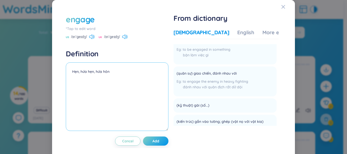
click at [117, 71] on textarea "Hẹn, hứa hẹn, hứa hôn" at bounding box center [117, 96] width 103 height 69
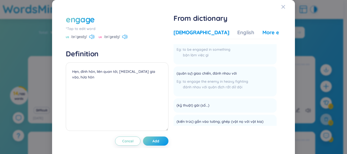
click at [262, 35] on div "More examples" at bounding box center [280, 32] width 37 height 7
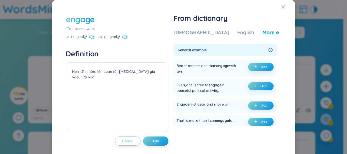
scroll to position [25, 0]
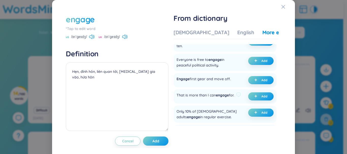
click at [229, 96] on div "That is more than I can engage for." at bounding box center [205, 96] width 58 height 8
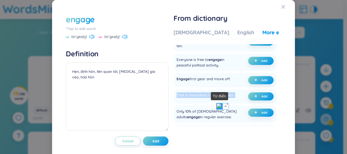
click at [219, 108] on img at bounding box center [219, 106] width 7 height 7
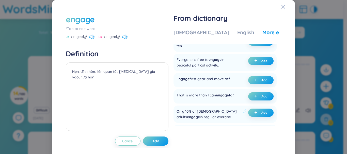
click at [201, 107] on div "Only 10% of American adults engage in regular exercise. Add" at bounding box center [224, 114] width 103 height 17
click at [91, 36] on icon at bounding box center [91, 37] width 5 height 5
click at [89, 20] on div "engage" at bounding box center [80, 19] width 29 height 11
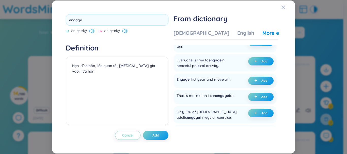
click at [89, 20] on input "engage" at bounding box center [117, 19] width 103 height 11
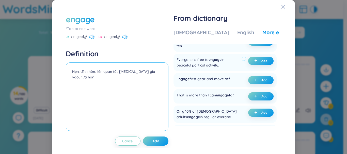
click at [154, 80] on textarea "Hẹn, đính hôn, liên quan tới, tham gia vào, hứa hôn" at bounding box center [117, 96] width 103 height 69
click at [162, 69] on textarea "Hẹn, đính hôn, liên quan tới, tham gia vào, hứa hôn" at bounding box center [117, 96] width 103 height 69
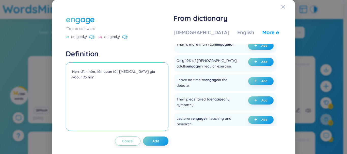
scroll to position [127, 0]
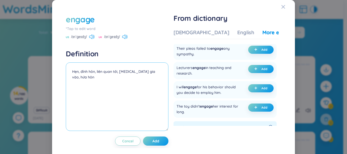
click at [101, 84] on textarea "Hẹn, đính hôn, liên quan tới, tham gia vào, hứa hôn" at bounding box center [117, 96] width 103 height 69
click at [109, 78] on textarea "Hẹn, đính hôn, liên quan tới, tham gia vào, hứa hôn" at bounding box center [117, 96] width 103 height 69
paste textarea "She engages in a heated discussion.)"
click at [76, 76] on textarea "Hẹn, đính hôn, liên quan tới, tham gia vào, hứa hôn Ex:She engages in a heated …" at bounding box center [117, 96] width 103 height 69
click at [145, 77] on textarea "Hẹn, đính hôn, liên quan tới, tham gia vào, hứa hôn Ex: She engages in a heated…" at bounding box center [117, 96] width 103 height 69
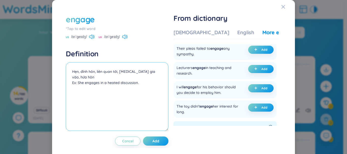
click at [121, 84] on textarea "Hẹn, đính hôn, liên quan tới, tham gia vào, hứa hôn Ex: She engages in a heated…" at bounding box center [117, 96] width 103 height 69
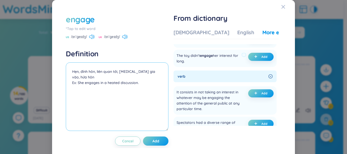
type textarea "Hẹn, đính hôn, liên quan tới, tham gia vào, hứa hôn Ex: She engages in a heated…"
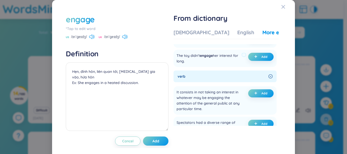
click at [207, 54] on span "engage" at bounding box center [206, 55] width 13 height 5
click at [208, 55] on span "engage" at bounding box center [206, 55] width 13 height 5
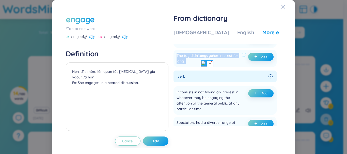
click at [208, 55] on span "engage" at bounding box center [206, 55] width 13 height 5
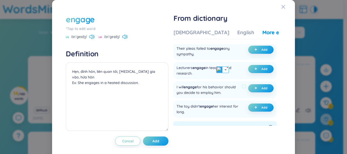
click at [205, 92] on div "I will engage for his behavior should you decide to employ him." at bounding box center [207, 89] width 63 height 11
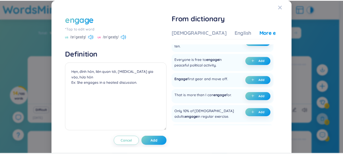
scroll to position [0, 0]
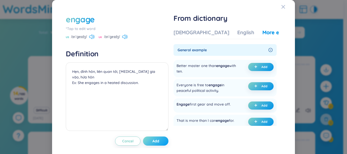
click at [159, 143] on button "Add" at bounding box center [155, 141] width 25 height 9
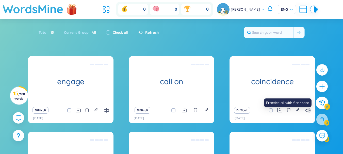
click at [322, 106] on icon at bounding box center [322, 103] width 6 height 6
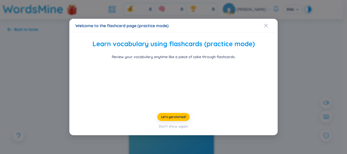
click at [264, 102] on div at bounding box center [174, 84] width 194 height 38
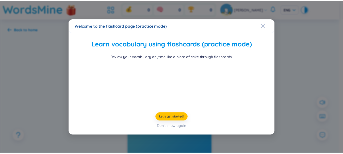
scroll to position [28, 0]
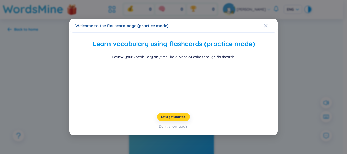
click at [175, 119] on span "Let's get started!" at bounding box center [173, 117] width 25 height 4
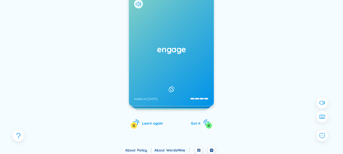
scroll to position [51, 0]
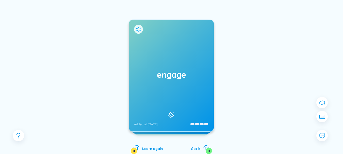
click at [138, 30] on icon at bounding box center [138, 29] width 5 height 5
click at [182, 92] on div "engage Added at 19/8/2025" at bounding box center [171, 76] width 85 height 112
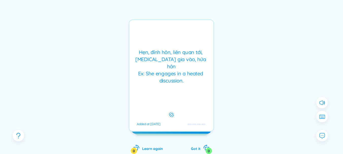
click at [186, 74] on div "Hẹn, đính hôn, liên quan tới, tham gia vào, hứa hôn Ex: She engages in a heated…" at bounding box center [171, 67] width 79 height 36
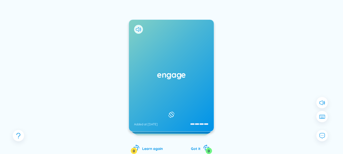
click at [240, 97] on div "engage Added at 19/8/2025 Hẹn, đính hôn, liên quan tới, tham gia vào, hứa hôn E…" at bounding box center [172, 80] width 328 height 167
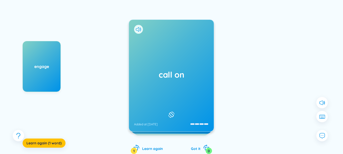
click at [200, 123] on div "call on Added at 19/8/2025" at bounding box center [171, 76] width 85 height 112
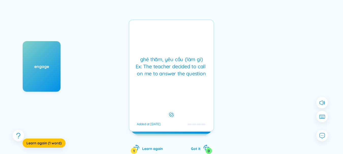
click at [200, 123] on div at bounding box center [197, 124] width 18 height 4
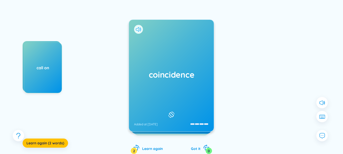
click at [138, 30] on icon at bounding box center [137, 29] width 3 height 5
click at [138, 32] on div at bounding box center [138, 29] width 9 height 9
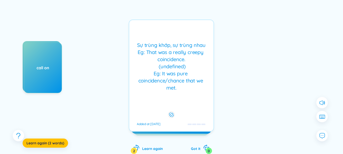
click at [184, 80] on div "Sự trùng khớp, sự trùng nhau Eg: That was a really creepy coincidence. (undefin…" at bounding box center [171, 67] width 79 height 50
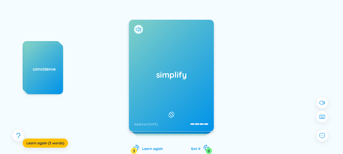
click at [196, 78] on h1 "simplify" at bounding box center [171, 74] width 75 height 11
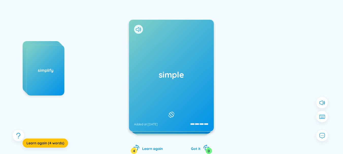
click at [183, 80] on div "simple Added at 19/8/2025" at bounding box center [171, 76] width 85 height 112
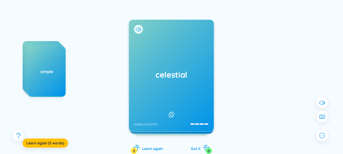
click at [194, 68] on div "celestial Added at 19/8/2025" at bounding box center [171, 76] width 85 height 112
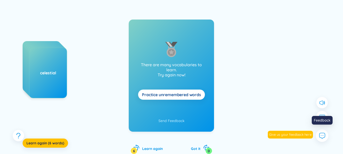
click at [320, 132] on icon at bounding box center [321, 135] width 7 height 7
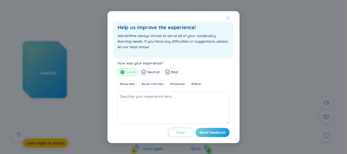
click at [228, 19] on icon "Close" at bounding box center [228, 18] width 4 height 4
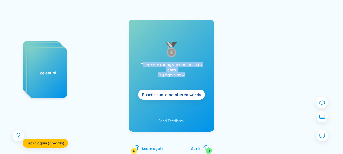
drag, startPoint x: 143, startPoint y: 65, endPoint x: 192, endPoint y: 74, distance: 49.6
click at [192, 74] on p "There are many vocabularies to learn. Try again now!" at bounding box center [171, 69] width 69 height 15
click at [191, 78] on div "There are many vocabularies to learn. Try again now! Practice unremembered words" at bounding box center [171, 67] width 85 height 94
click at [258, 41] on div at bounding box center [282, 91] width 76 height 101
click at [183, 92] on span "Practice unremembered words" at bounding box center [171, 95] width 59 height 6
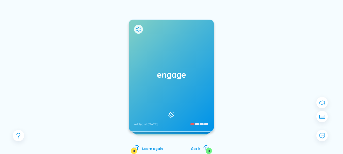
click at [182, 83] on div "engage Added at 19/8/2025" at bounding box center [171, 76] width 85 height 112
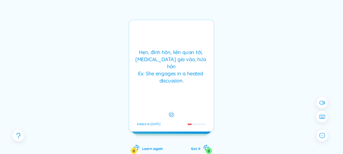
click at [182, 83] on div "Hẹn, đính hôn, liên quan tới, tham gia vào, hứa hôn Ex: She engages in a heated…" at bounding box center [171, 76] width 85 height 112
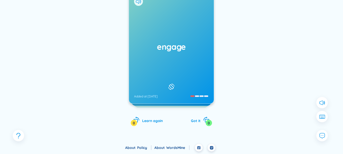
scroll to position [28, 0]
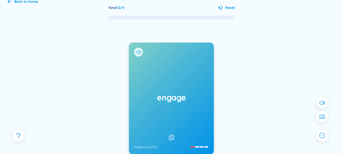
click at [11, 2] on icon at bounding box center [10, 2] width 4 height 4
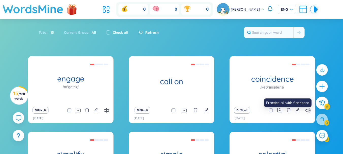
click at [328, 105] on button at bounding box center [322, 103] width 13 height 13
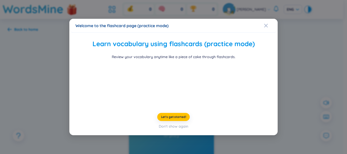
click at [259, 19] on div "Welcome to the flashcard page (practice mode)" at bounding box center [173, 26] width 208 height 14
click at [264, 24] on icon "Close" at bounding box center [266, 26] width 4 height 4
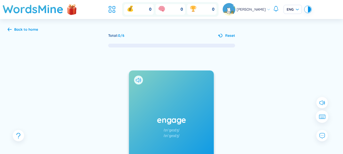
click at [326, 119] on button at bounding box center [322, 116] width 13 height 13
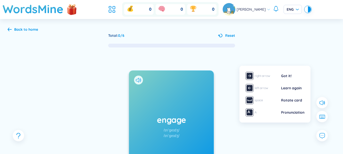
click at [249, 113] on img at bounding box center [249, 112] width 8 height 8
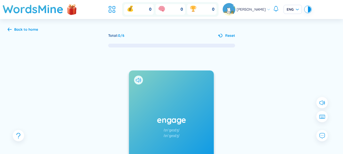
click at [246, 128] on div at bounding box center [282, 142] width 76 height 101
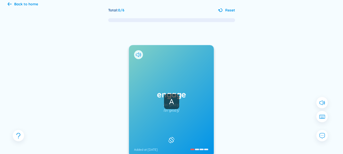
scroll to position [51, 0]
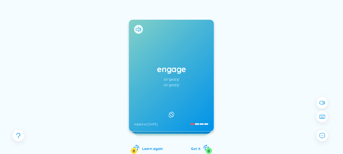
click at [235, 128] on div "engage /ɪnˈɡeɪdʒ/ /ɪnˈɡeɪdʒ/ Added at 19/8/2025 Hẹn, đính hôn, liên quan tới, t…" at bounding box center [172, 80] width 328 height 167
click at [324, 116] on icon at bounding box center [321, 116] width 7 height 5
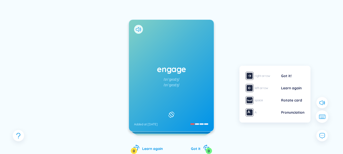
click at [324, 116] on icon at bounding box center [321, 116] width 7 height 5
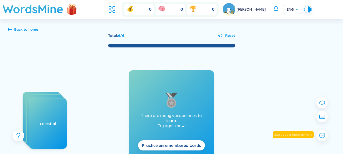
click at [21, 29] on div "Back to home" at bounding box center [26, 30] width 24 height 6
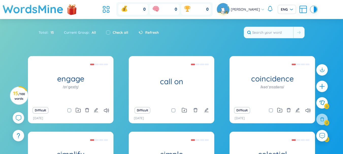
click at [54, 32] on div "Total : 15" at bounding box center [49, 32] width 20 height 11
click at [106, 33] on input "checkbox" at bounding box center [108, 32] width 4 height 4
checkbox input "true"
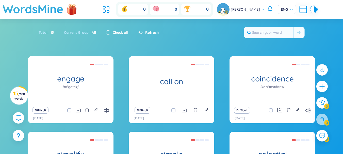
checkbox input "true"
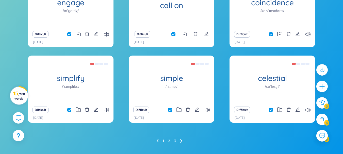
click at [23, 100] on span "/ 100 words" at bounding box center [19, 96] width 10 height 8
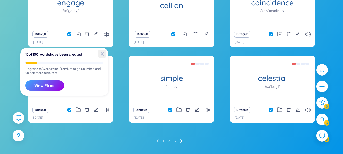
click at [104, 56] on span "X" at bounding box center [102, 54] width 8 height 8
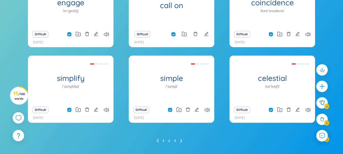
scroll to position [0, 0]
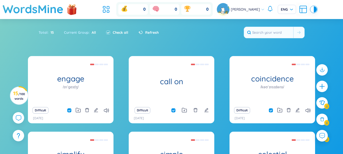
click at [139, 32] on icon at bounding box center [140, 32] width 3 height 3
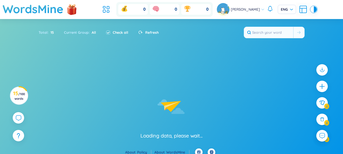
checkbox input "false"
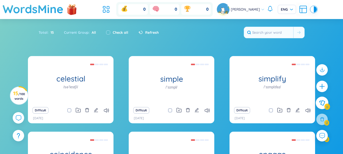
click at [323, 103] on icon at bounding box center [322, 103] width 6 height 6
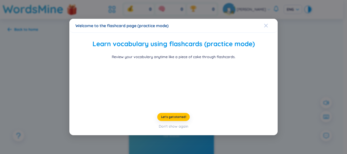
click at [266, 19] on span "Close" at bounding box center [271, 26] width 14 height 14
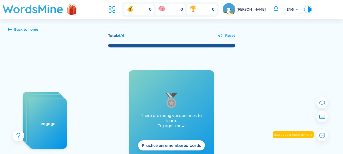
click at [27, 27] on div "Back to home" at bounding box center [26, 30] width 24 height 6
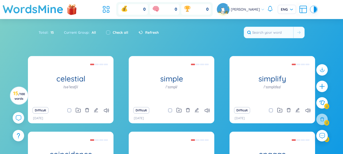
scroll to position [87, 0]
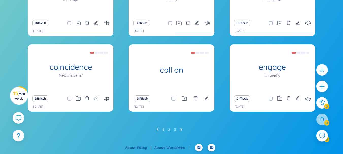
click at [167, 131] on ul "1 2 3" at bounding box center [172, 130] width 30 height 8
click at [169, 130] on link "2" at bounding box center [169, 130] width 2 height 8
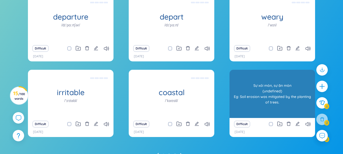
scroll to position [37, 0]
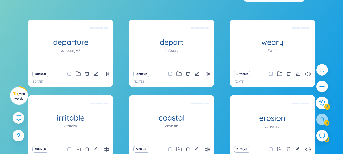
click at [327, 101] on button at bounding box center [322, 103] width 13 height 13
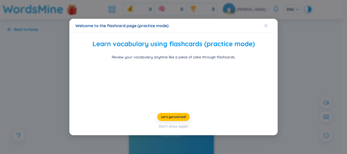
click at [264, 24] on icon "Close" at bounding box center [266, 26] width 4 height 4
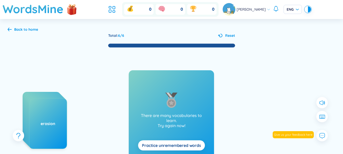
click at [29, 29] on div "Back to home" at bounding box center [26, 30] width 24 height 6
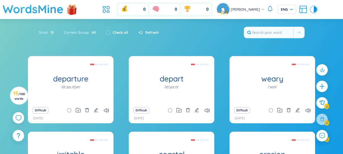
scroll to position [87, 0]
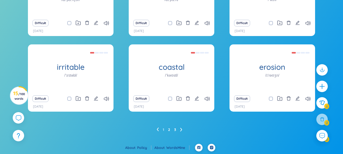
click at [175, 132] on link "3" at bounding box center [175, 130] width 2 height 8
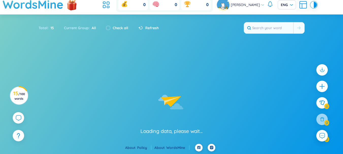
scroll to position [12, 0]
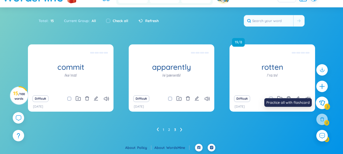
click at [323, 100] on button at bounding box center [322, 103] width 13 height 13
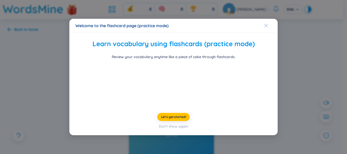
click at [264, 24] on icon "Close" at bounding box center [266, 26] width 4 height 4
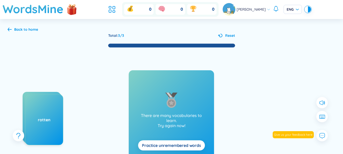
click at [10, 29] on icon at bounding box center [10, 29] width 4 height 4
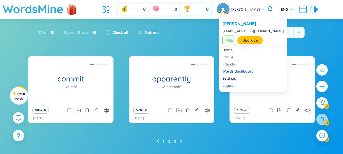
click at [261, 11] on icon at bounding box center [263, 10] width 4 height 4
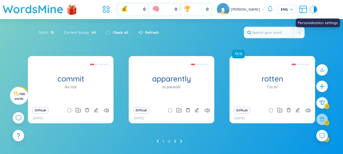
click at [299, 8] on icon at bounding box center [302, 9] width 9 height 9
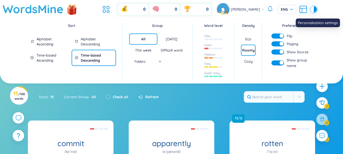
click at [299, 8] on icon at bounding box center [302, 9] width 9 height 9
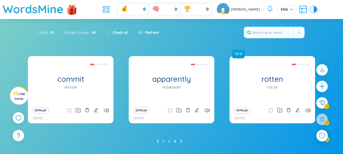
click at [311, 8] on div at bounding box center [312, 9] width 3 height 6
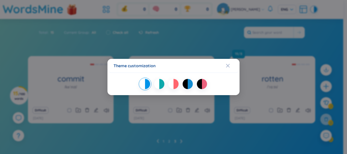
click at [165, 86] on div at bounding box center [173, 84] width 120 height 10
click at [162, 85] on div at bounding box center [161, 84] width 5 height 10
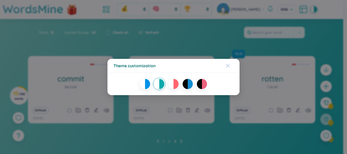
click at [230, 64] on span "Close" at bounding box center [233, 66] width 14 height 14
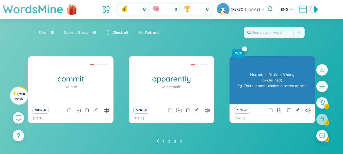
click at [245, 48] on icon at bounding box center [244, 49] width 2 height 2
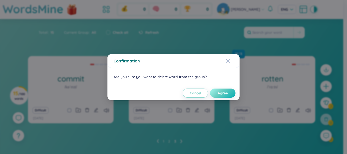
click at [223, 93] on span "Agree" at bounding box center [222, 93] width 10 height 5
